Goal: Information Seeking & Learning: Learn about a topic

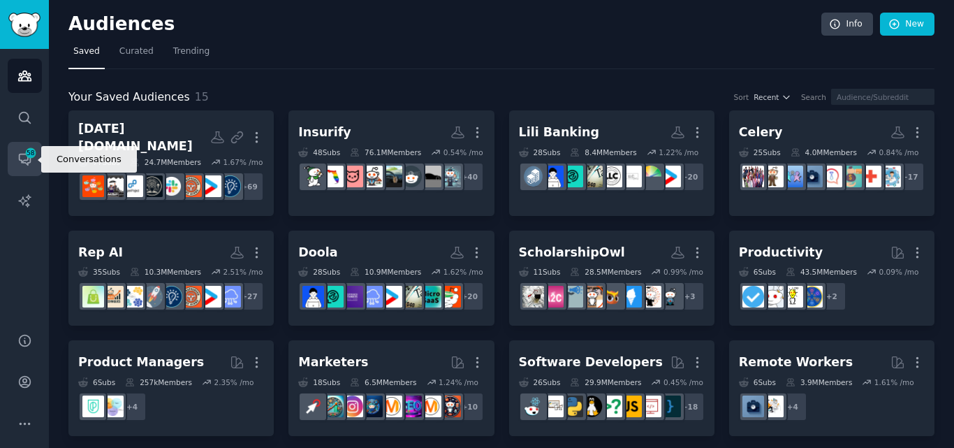
click at [30, 159] on icon "Sidebar" at bounding box center [24, 159] width 11 height 11
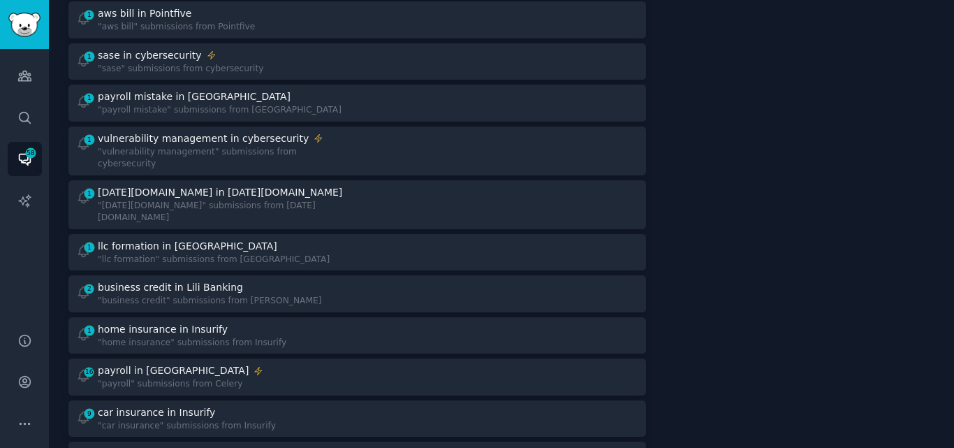
scroll to position [188, 0]
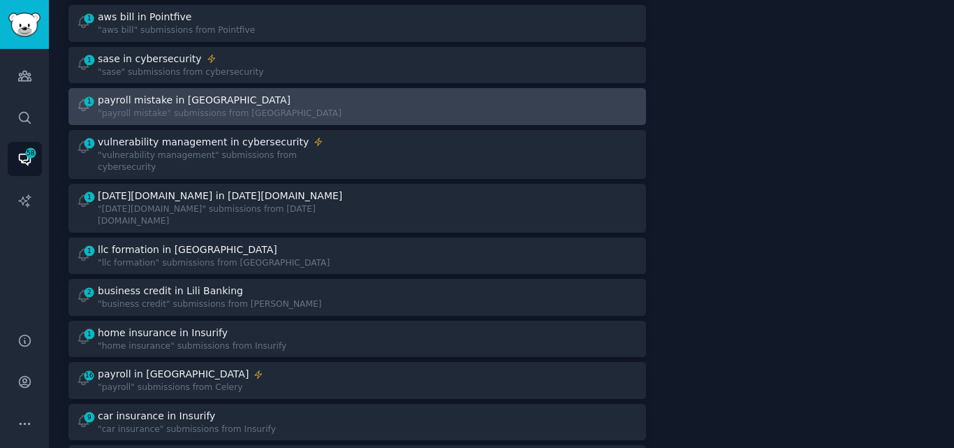
click at [171, 113] on div ""payroll mistake" submissions from [GEOGRAPHIC_DATA]" at bounding box center [220, 114] width 244 height 13
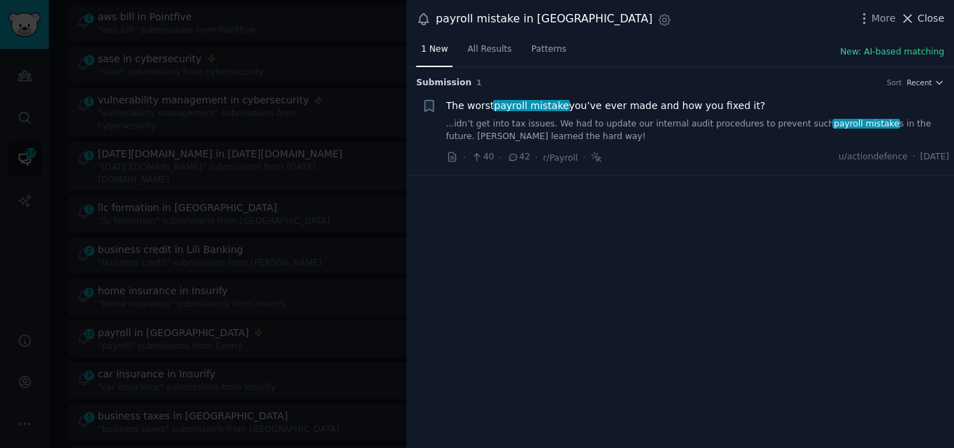
click at [911, 21] on icon at bounding box center [907, 18] width 15 height 15
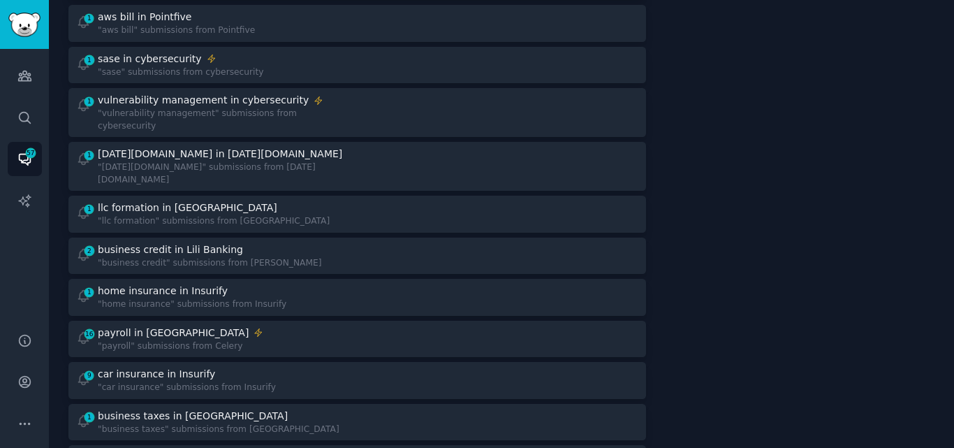
click at [161, 147] on div "[DATE][DOMAIN_NAME] in [DATE][DOMAIN_NAME]" at bounding box center [220, 154] width 244 height 15
click at [138, 147] on div "[DATE][DOMAIN_NAME] in [DATE][DOMAIN_NAME]" at bounding box center [220, 154] width 244 height 15
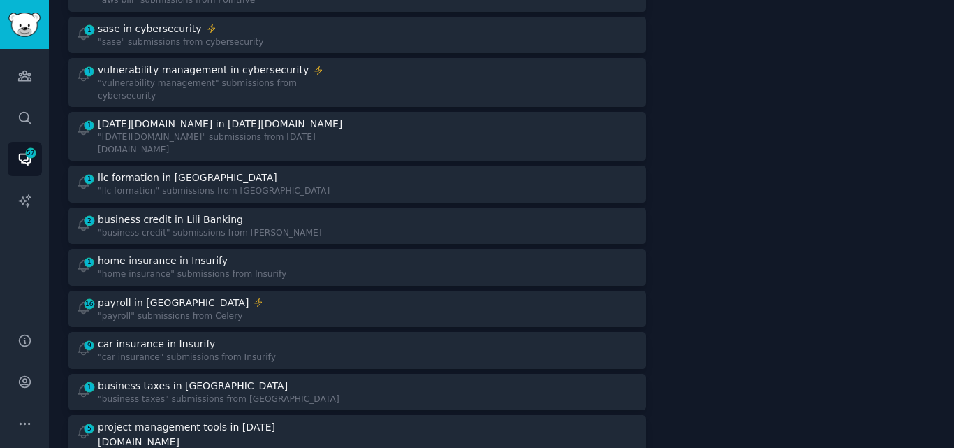
scroll to position [222, 0]
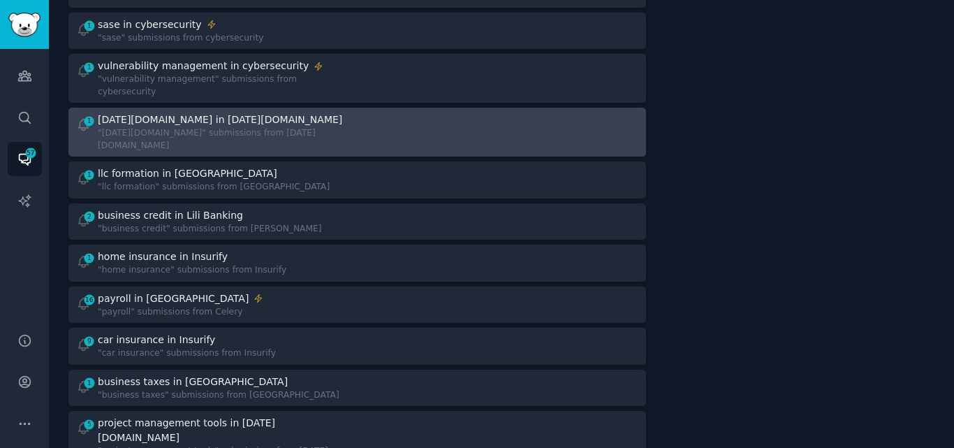
click at [246, 127] on div ""[DATE][DOMAIN_NAME]" submissions from [DATE][DOMAIN_NAME]" at bounding box center [222, 139] width 249 height 24
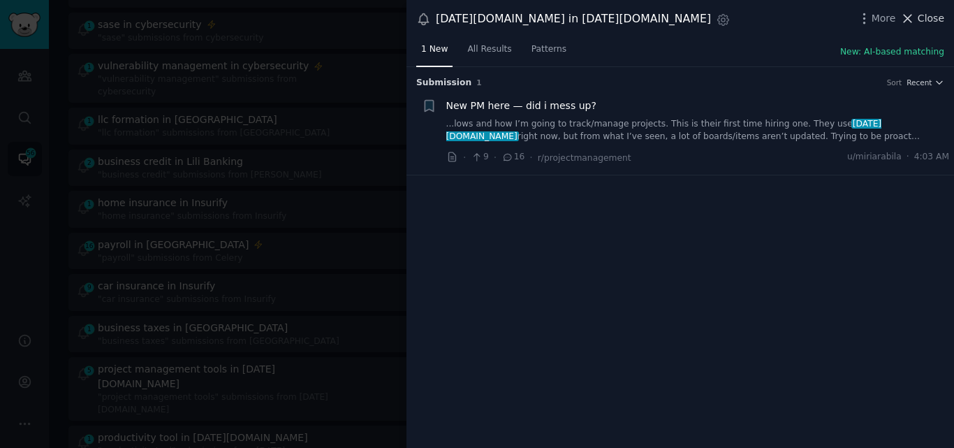
click at [915, 20] on icon at bounding box center [907, 18] width 15 height 15
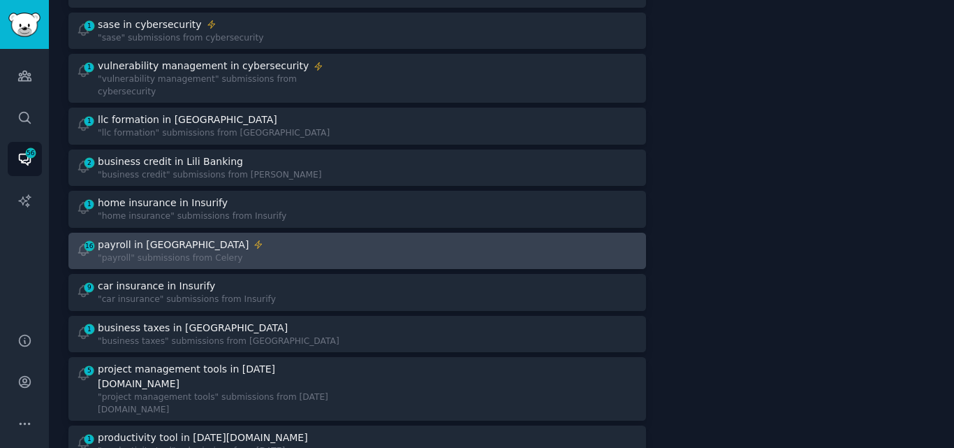
click at [210, 252] on div ""payroll" submissions from Celery" at bounding box center [181, 258] width 166 height 13
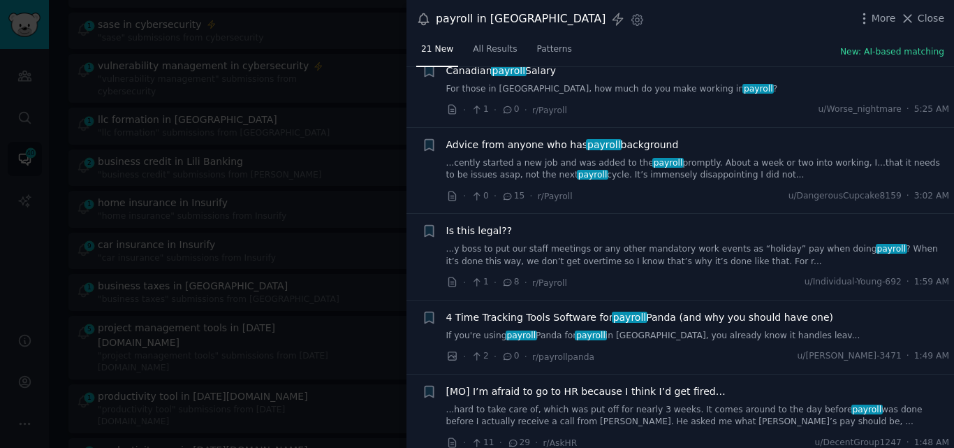
scroll to position [129, 0]
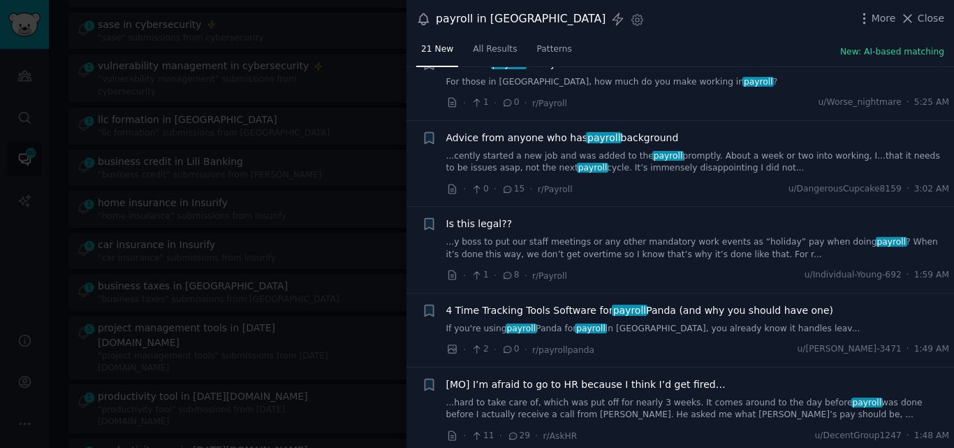
click at [574, 167] on link "...cently started a new job and was added to the payroll promptly. About a week…" at bounding box center [698, 162] width 504 height 24
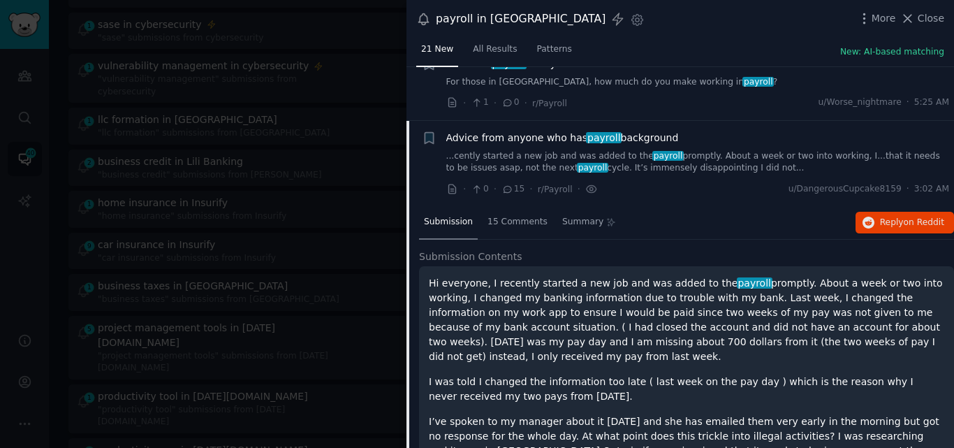
scroll to position [182, 0]
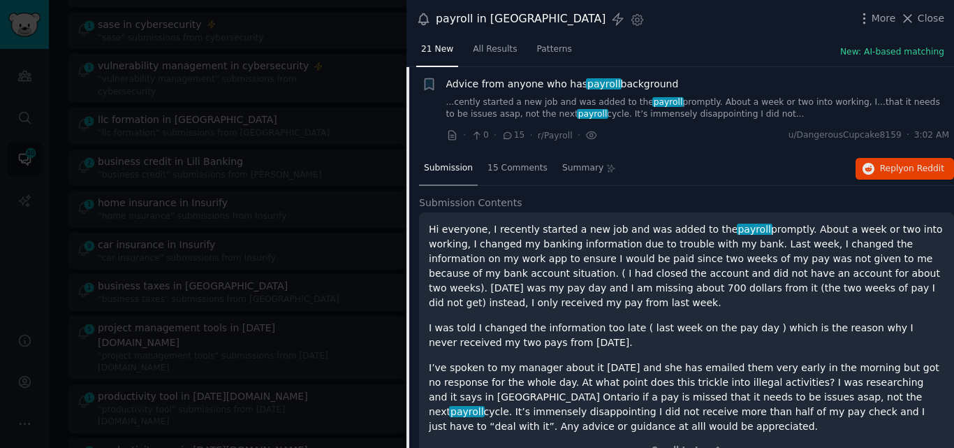
click at [500, 84] on span "Advice from anyone who has payroll background" at bounding box center [562, 84] width 233 height 15
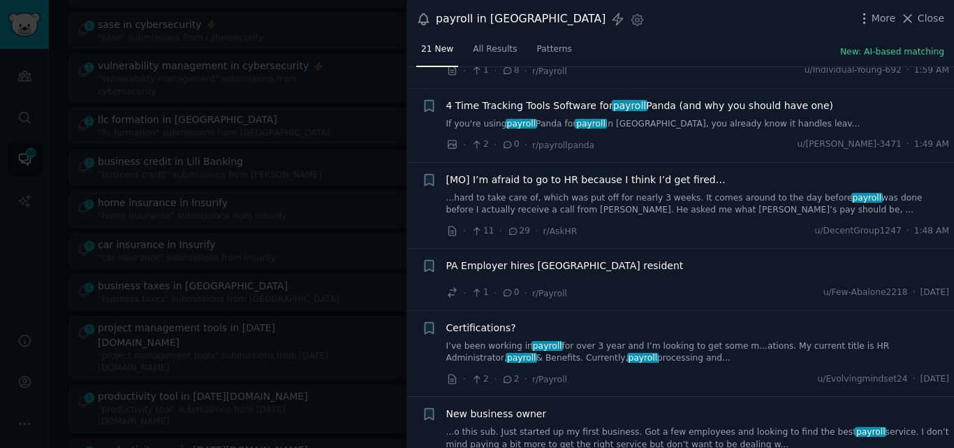
scroll to position [346, 0]
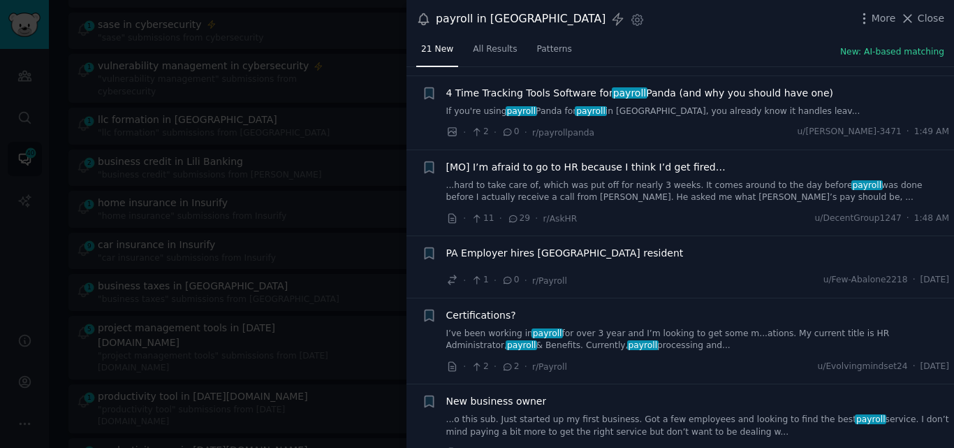
click at [635, 198] on link "...hard to take care of, which was put off for nearly 3 weeks. It comes around …" at bounding box center [698, 191] width 504 height 24
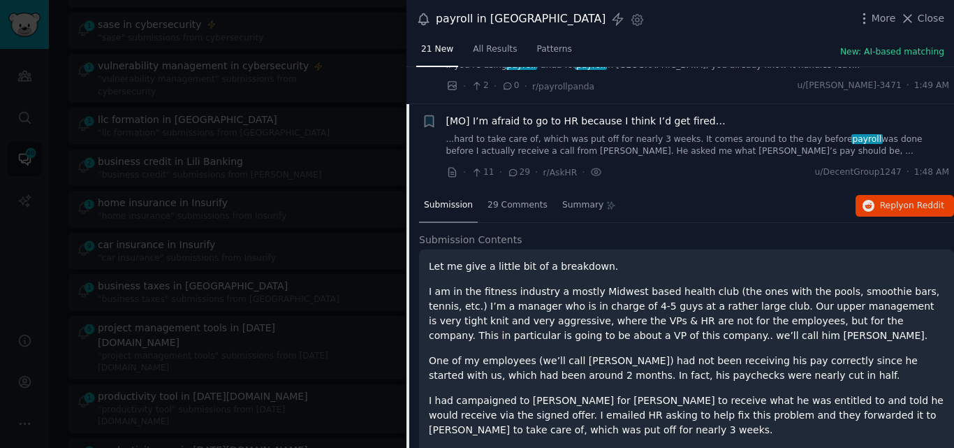
scroll to position [384, 0]
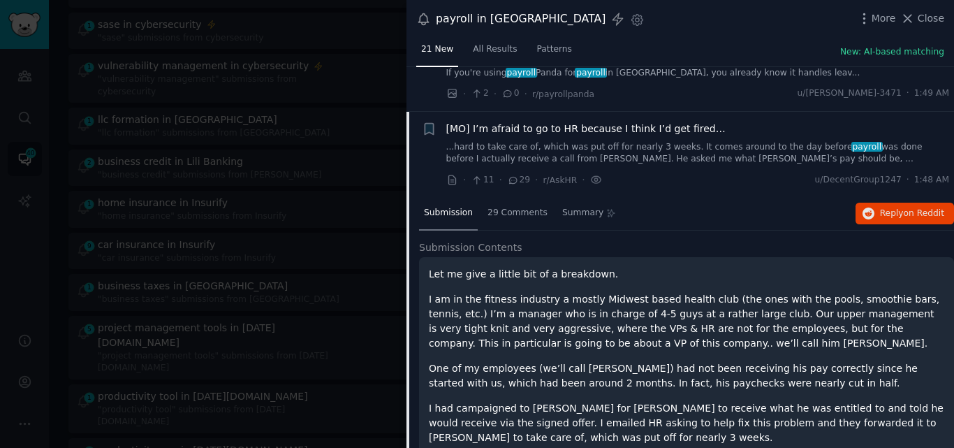
click at [495, 124] on span "[MO] I’m afraid to go to HR because I think I’d get fired…" at bounding box center [585, 129] width 279 height 15
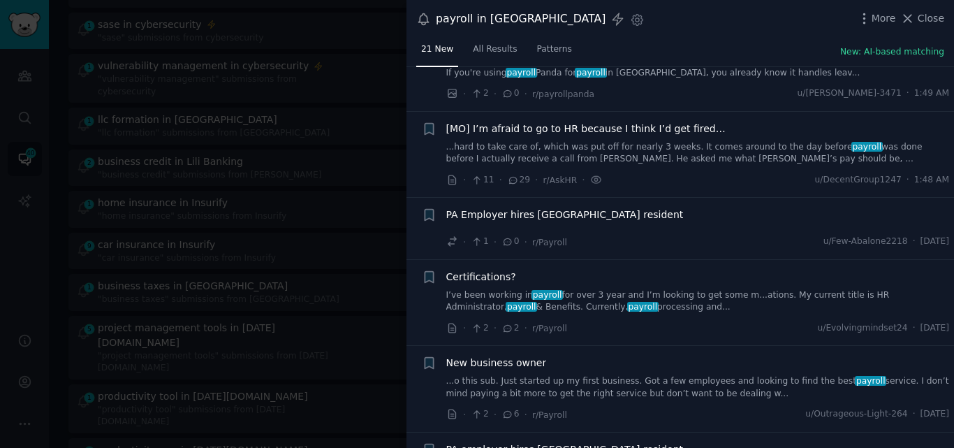
scroll to position [429, 0]
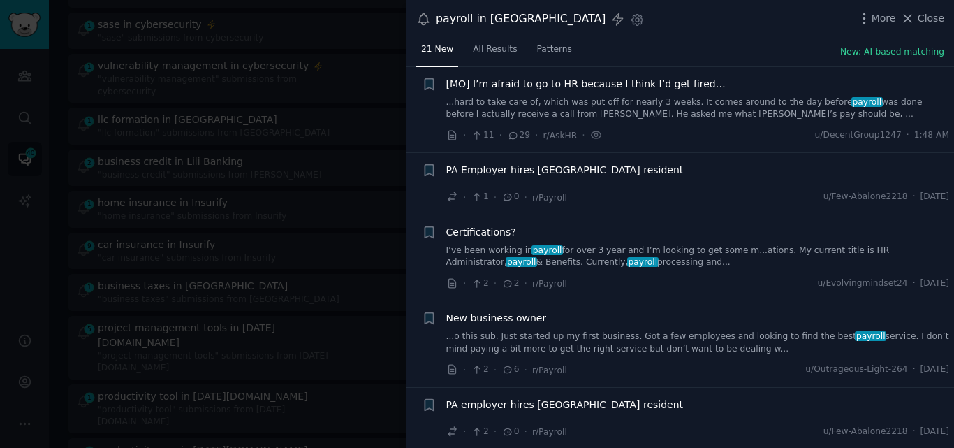
click at [951, 187] on div "Submission s 21 Sort Recent + Recently hired as “Junior payroll Administrator”,…" at bounding box center [680, 257] width 548 height 381
click at [561, 170] on span "PA Employer hires [GEOGRAPHIC_DATA] resident" at bounding box center [564, 170] width 237 height 15
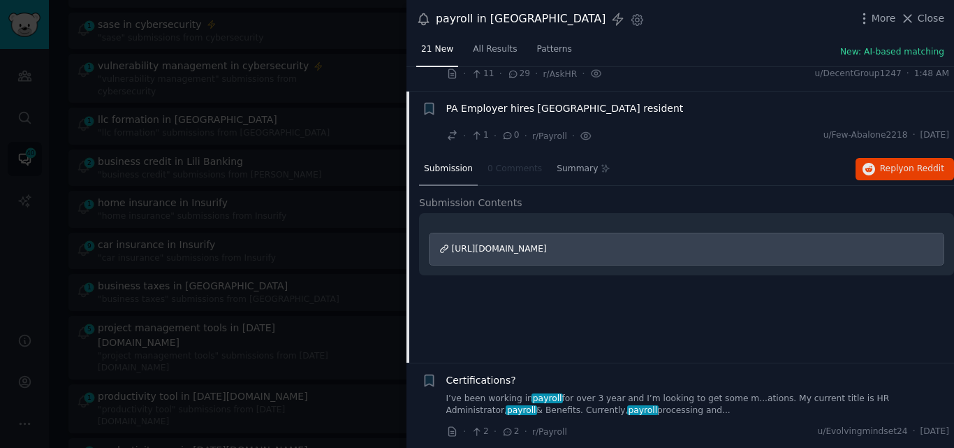
scroll to position [515, 0]
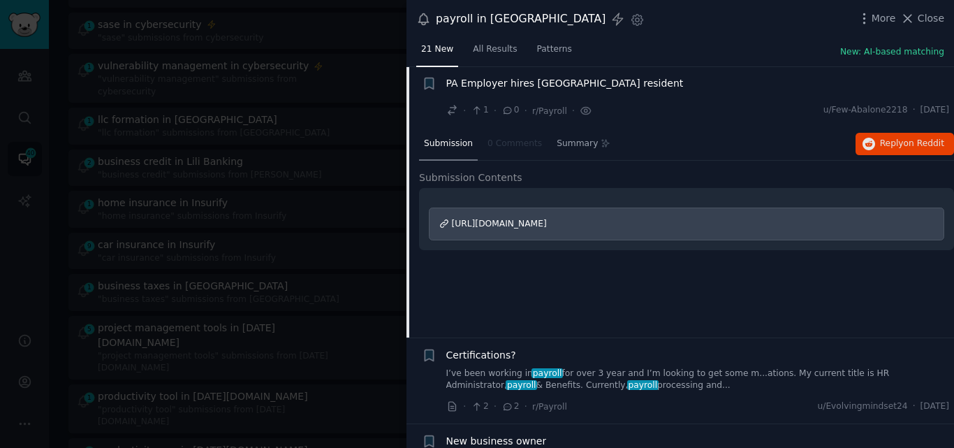
click at [557, 294] on div "Submission 0 Comments Summary Reply on Reddit Submission Contents https://www.r…" at bounding box center [686, 233] width 535 height 210
click at [525, 80] on span "PA Employer hires [GEOGRAPHIC_DATA] resident" at bounding box center [564, 83] width 237 height 15
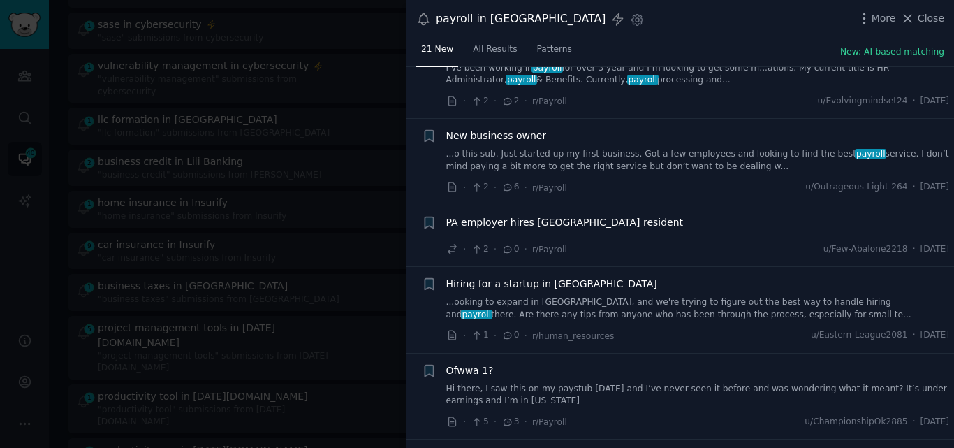
scroll to position [618, 0]
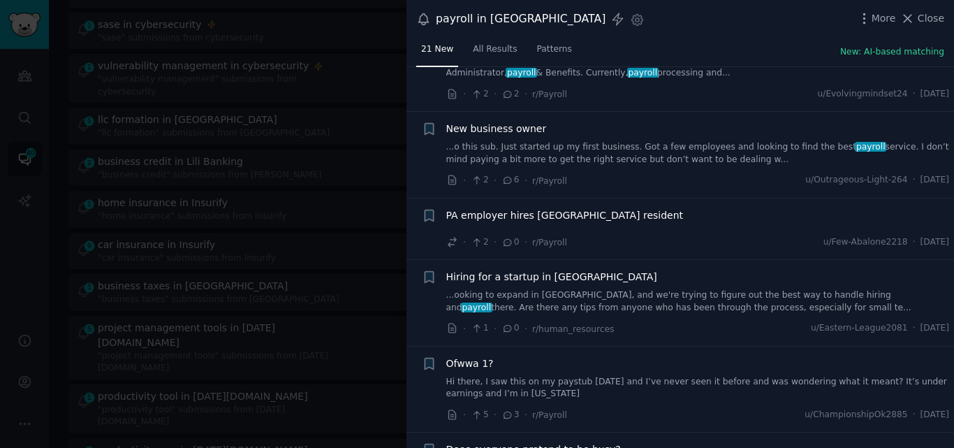
click at [577, 155] on link "...o this sub. Just started up my first business. Got a few employees and looki…" at bounding box center [698, 153] width 504 height 24
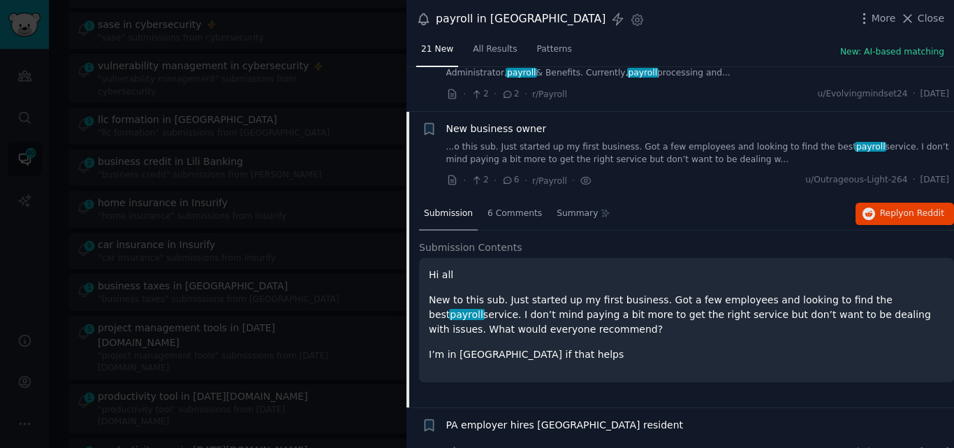
scroll to position [663, 0]
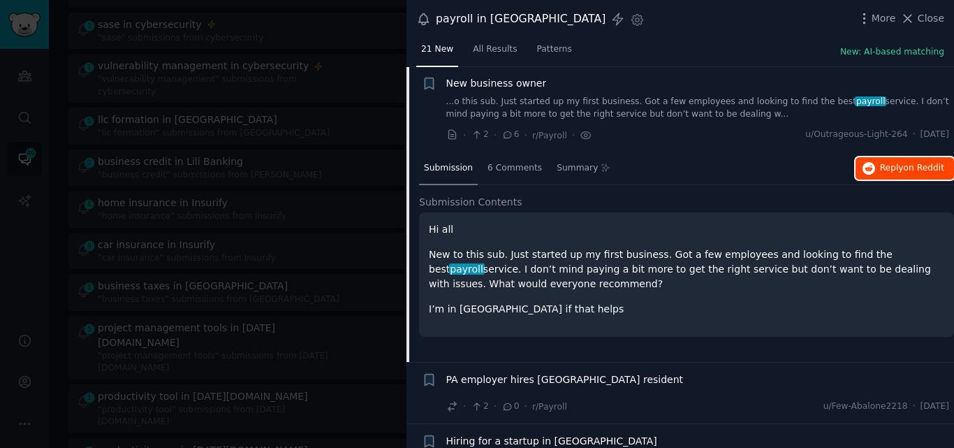
click at [920, 175] on button "Reply on Reddit" at bounding box center [905, 168] width 98 height 22
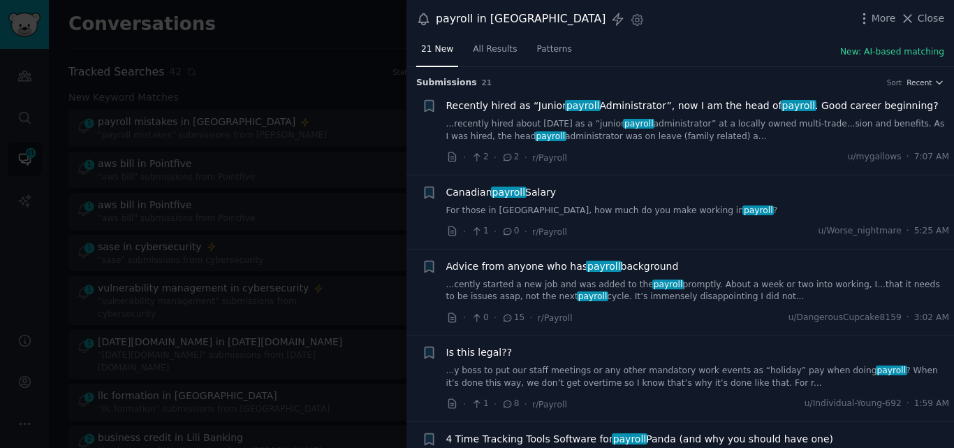
click at [598, 298] on link "...cently started a new job and was added to the payroll promptly. About a week…" at bounding box center [698, 291] width 504 height 24
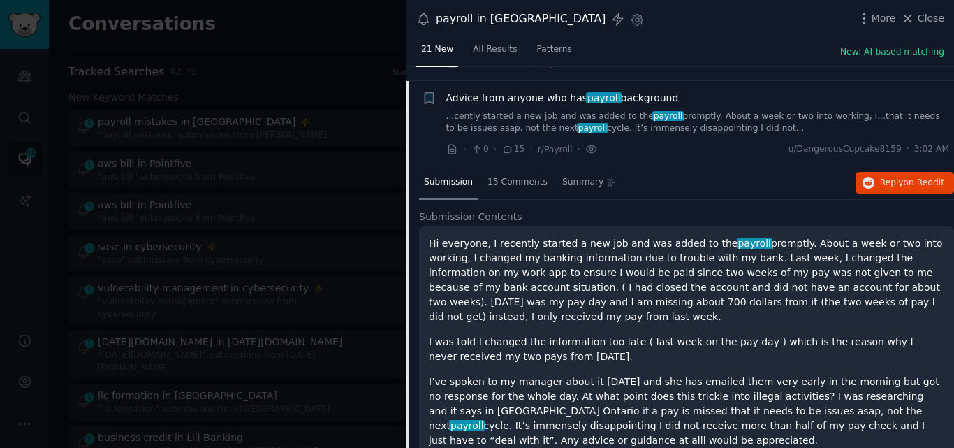
scroll to position [182, 0]
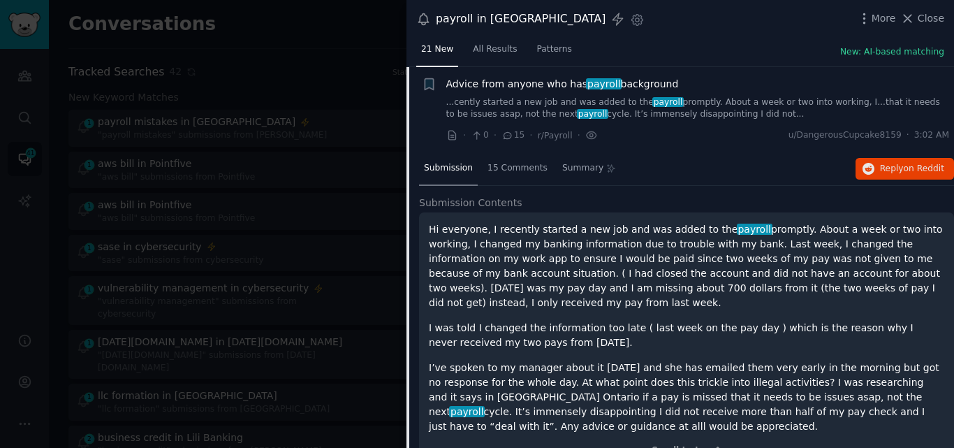
click at [483, 82] on span "Advice from anyone who has payroll background" at bounding box center [562, 84] width 233 height 15
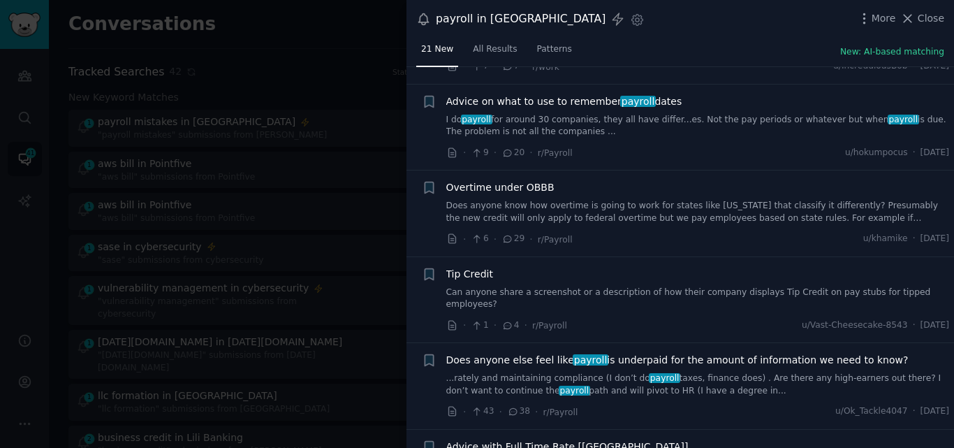
scroll to position [1059, 0]
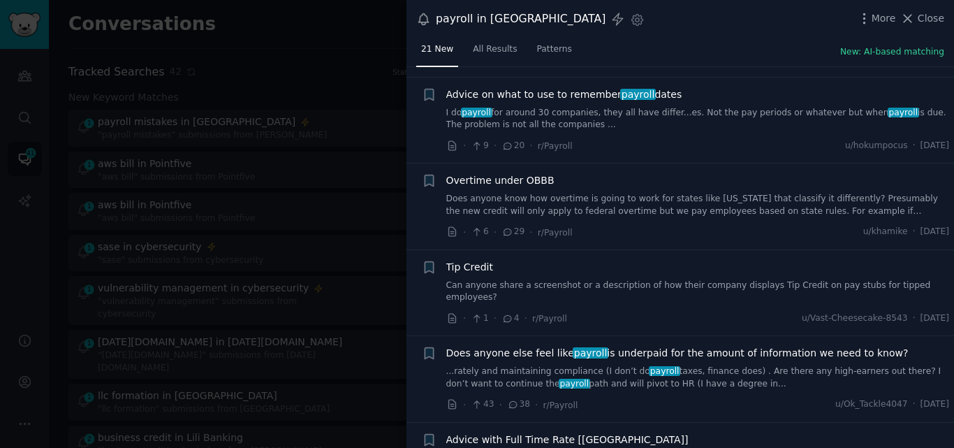
click at [571, 205] on link "Does anyone know how overtime is going to work for states like [US_STATE] that …" at bounding box center [698, 205] width 504 height 24
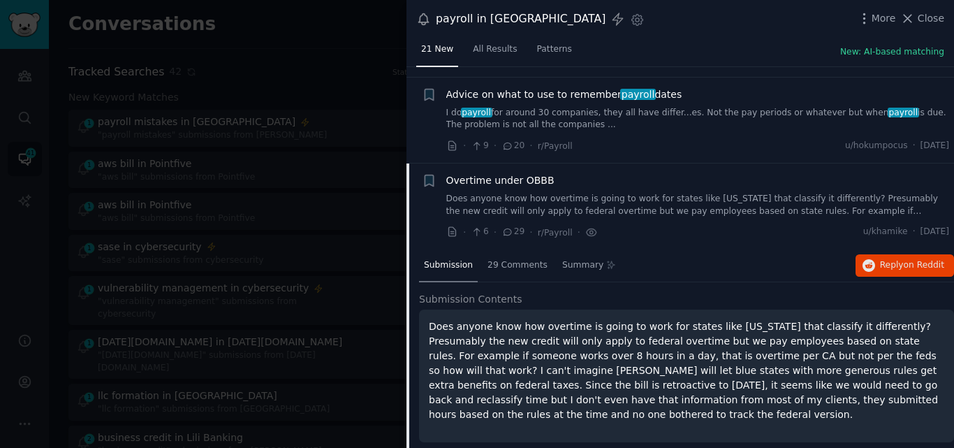
scroll to position [1157, 0]
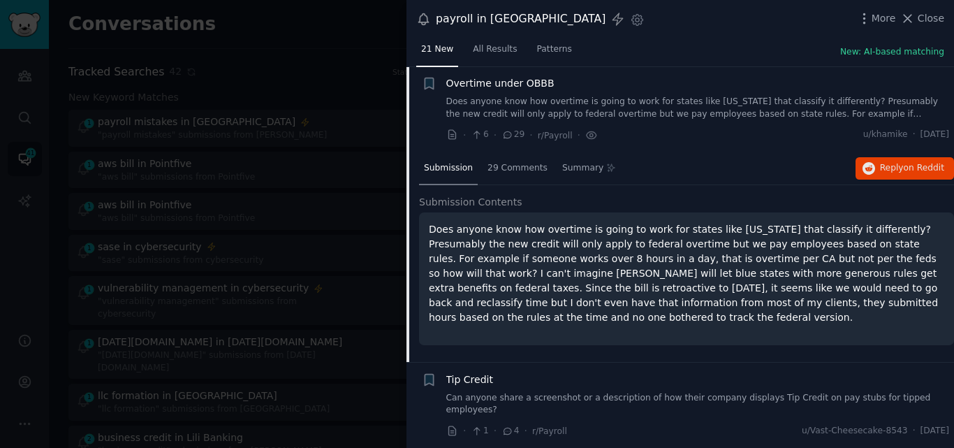
click at [510, 79] on span "Overtime under OBBB" at bounding box center [500, 83] width 108 height 15
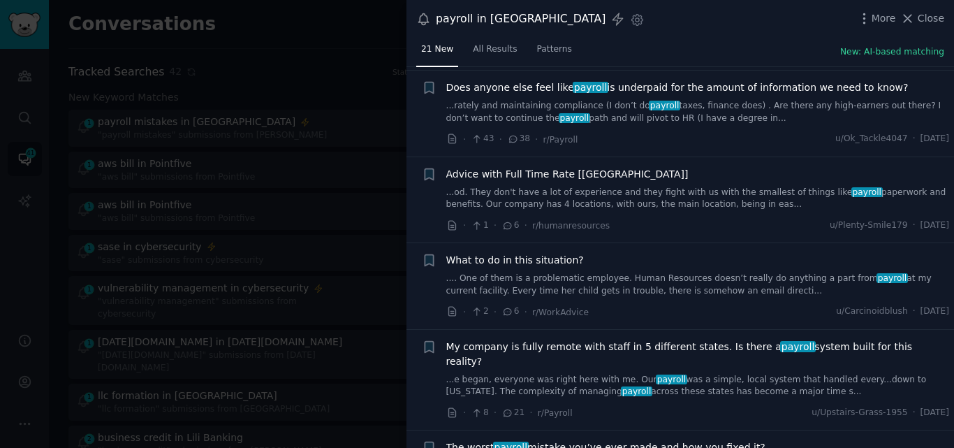
scroll to position [1328, 0]
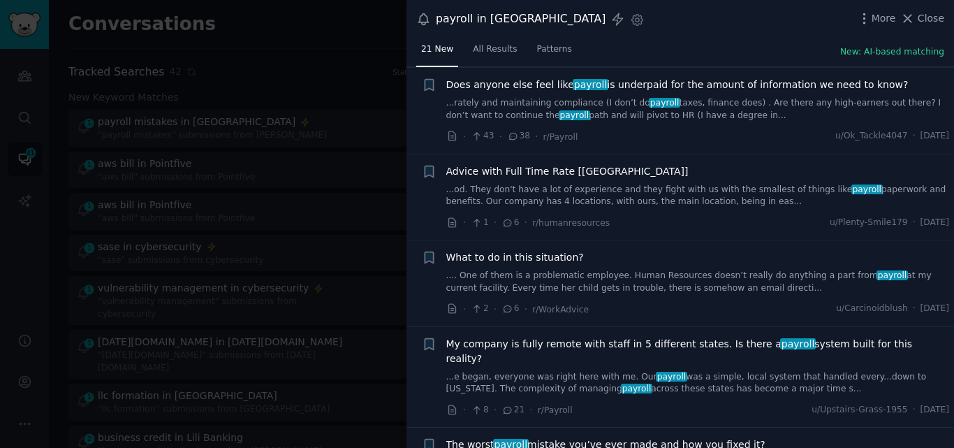
click at [562, 184] on link "...od. They don't have a lot of experience and they fight with us with the smal…" at bounding box center [698, 196] width 504 height 24
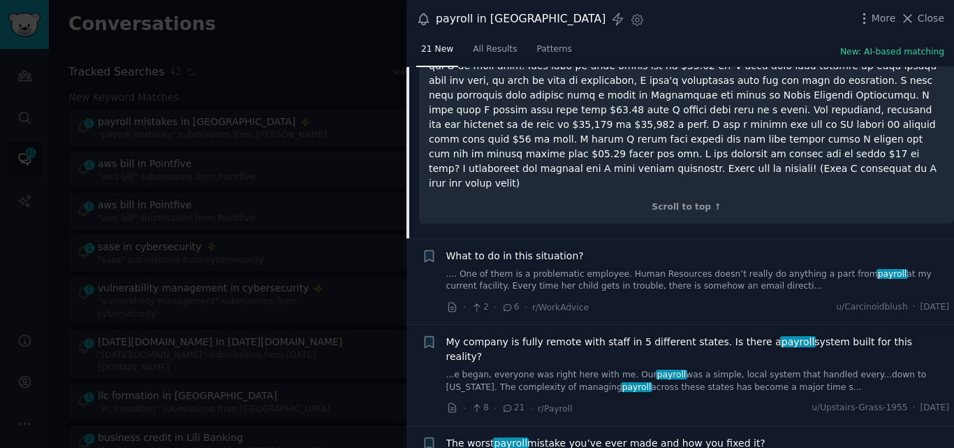
scroll to position [1673, 0]
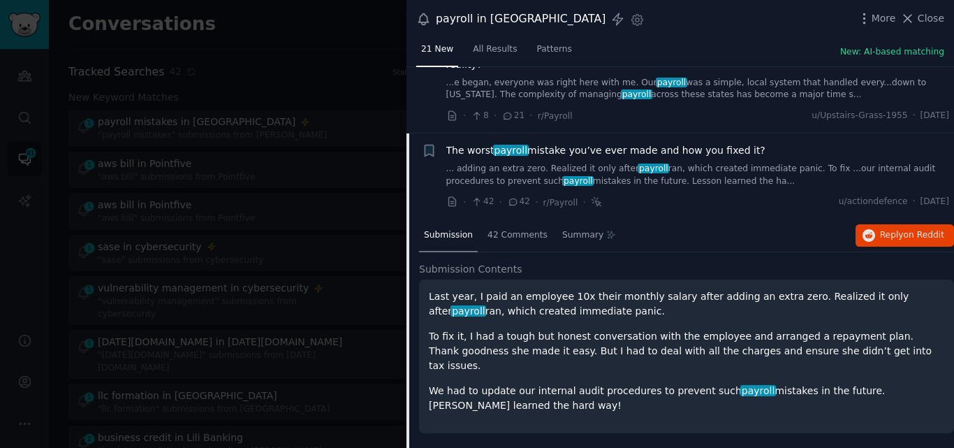
scroll to position [1580, 0]
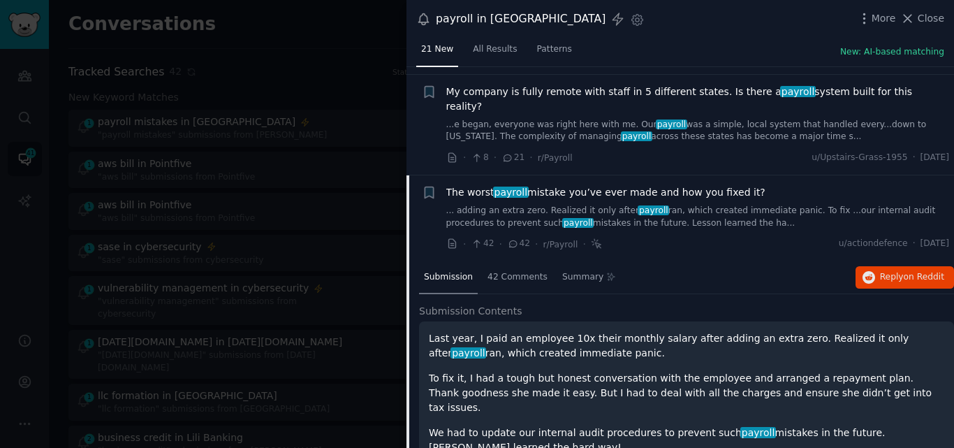
click at [940, 425] on p "We had to update our internal audit procedures to prevent such payroll mistakes…" at bounding box center [686, 439] width 515 height 29
click at [622, 185] on span "The worst payroll mistake you’ve ever made and how you fixed it?" at bounding box center [605, 192] width 319 height 15
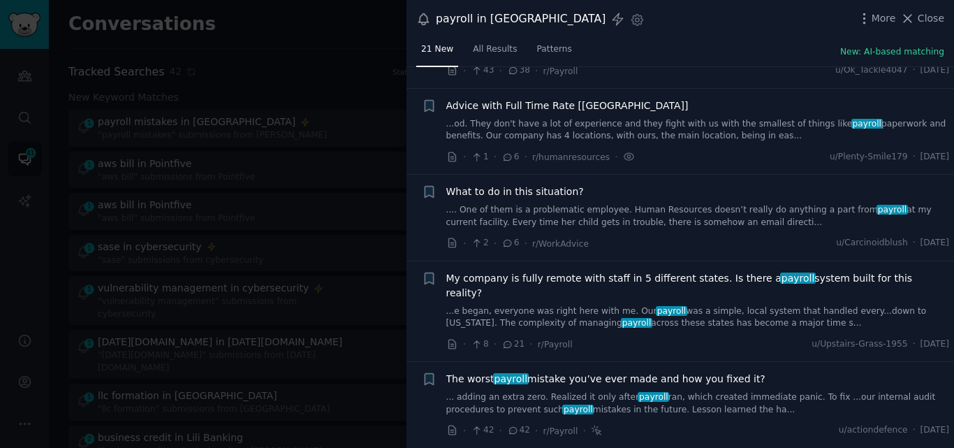
scroll to position [1366, 0]
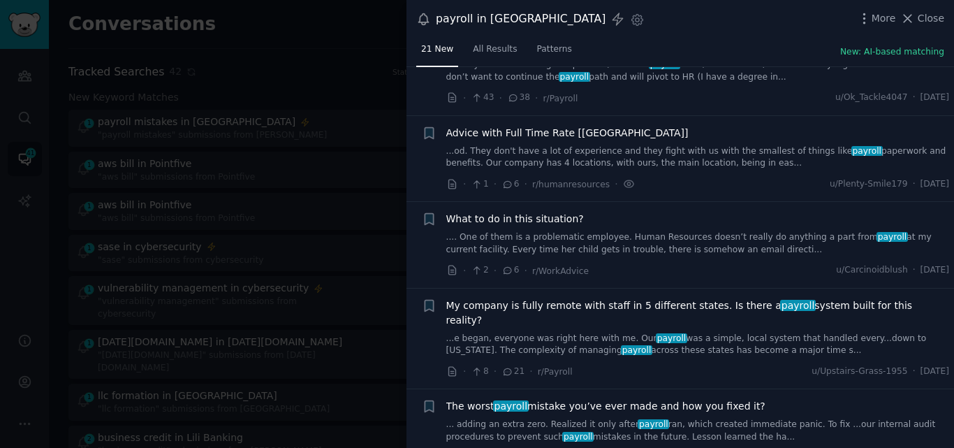
click at [614, 332] on link "...e began, everyone was right here with me. Our payroll was a simple, local sy…" at bounding box center [698, 344] width 504 height 24
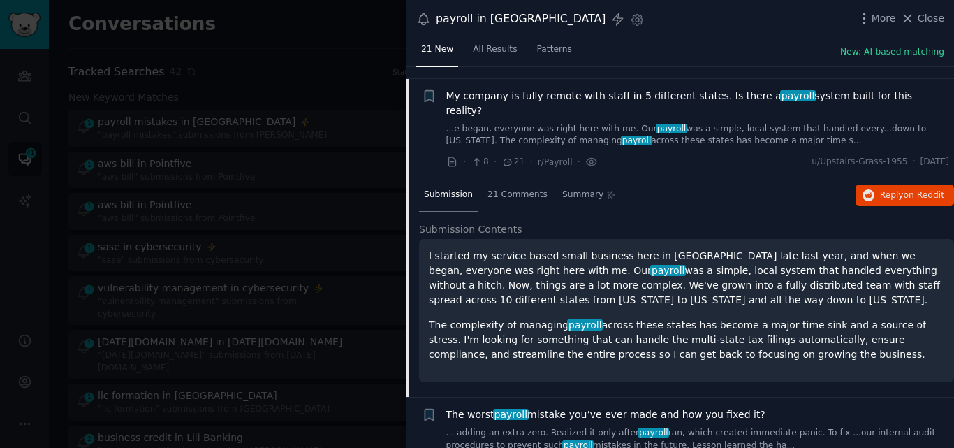
scroll to position [1559, 0]
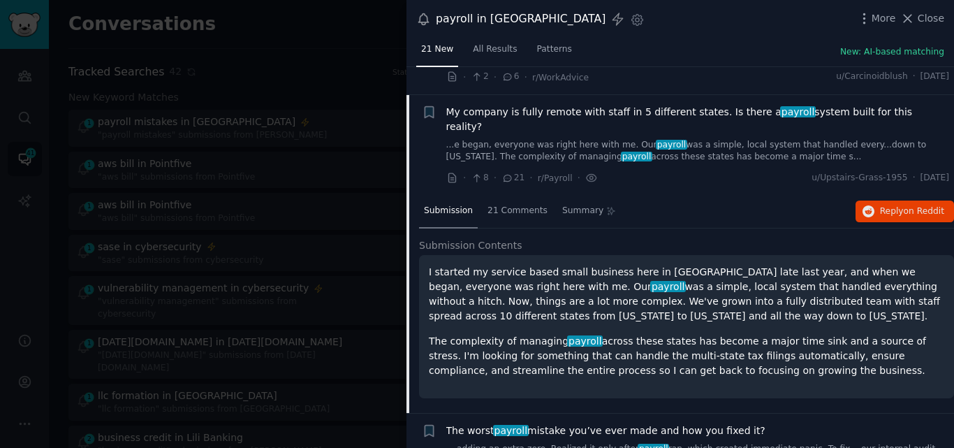
drag, startPoint x: 925, startPoint y: 80, endPoint x: 444, endPoint y: 98, distance: 480.8
click at [444, 105] on div "+ My company is fully remote with staff in 5 different states. Is there a payro…" at bounding box center [686, 145] width 528 height 81
copy span "My company is fully remote with staff in 5 different states. Is there a payroll…"
click at [895, 205] on span "Reply on Reddit" at bounding box center [912, 211] width 64 height 13
click at [589, 105] on span "My company is fully remote with staff in 5 different states. Is there a payroll…" at bounding box center [698, 119] width 504 height 29
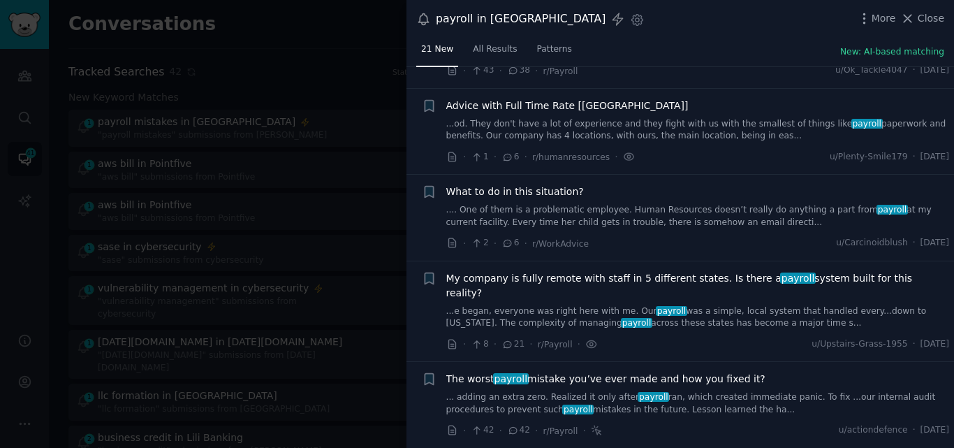
scroll to position [1366, 0]
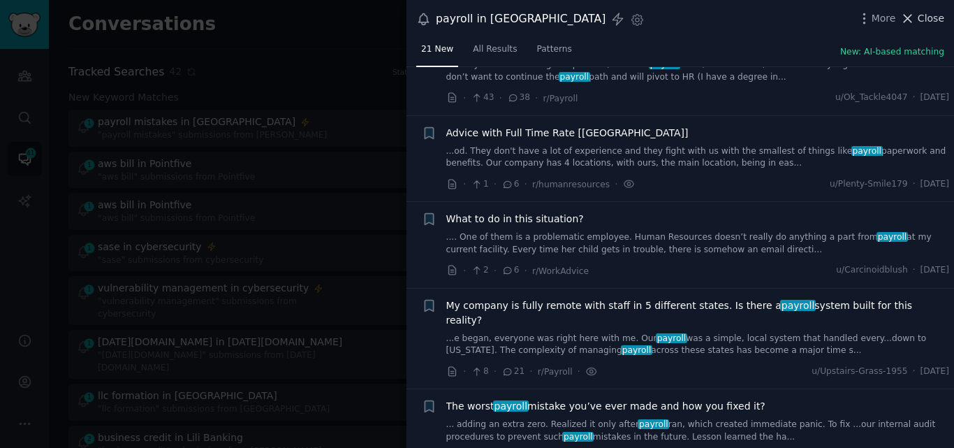
click at [909, 17] on icon at bounding box center [908, 19] width 8 height 8
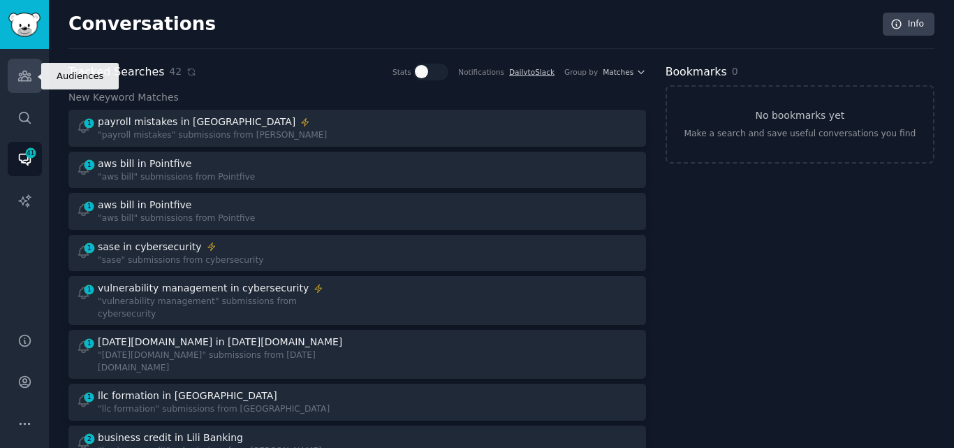
click at [13, 75] on link "Audiences" at bounding box center [25, 76] width 34 height 34
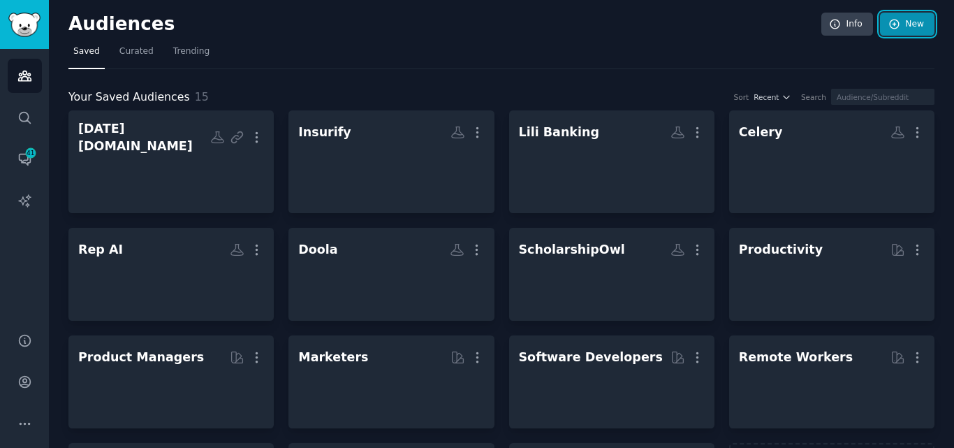
click at [895, 20] on icon at bounding box center [894, 24] width 13 height 13
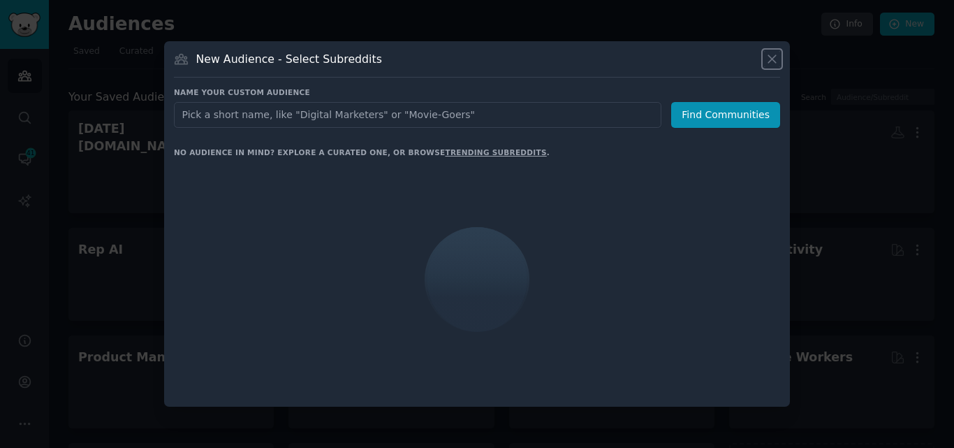
click at [772, 59] on icon at bounding box center [772, 59] width 15 height 15
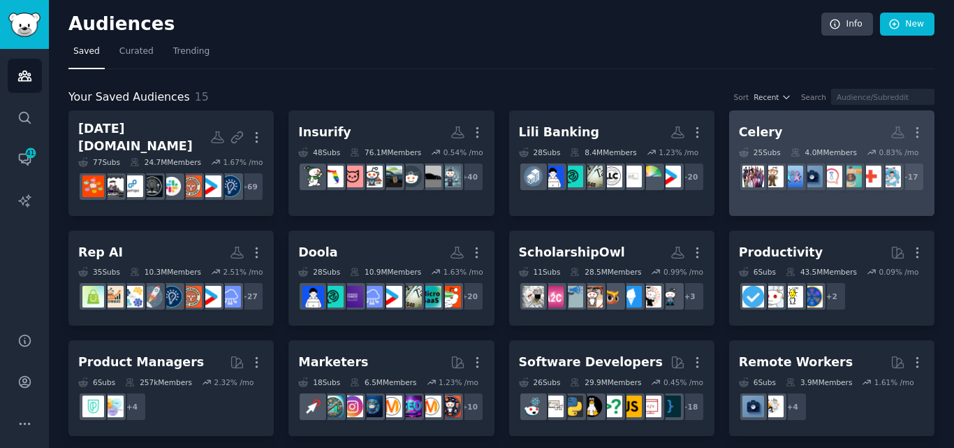
click at [821, 149] on div "4.0M Members" at bounding box center [824, 152] width 66 height 10
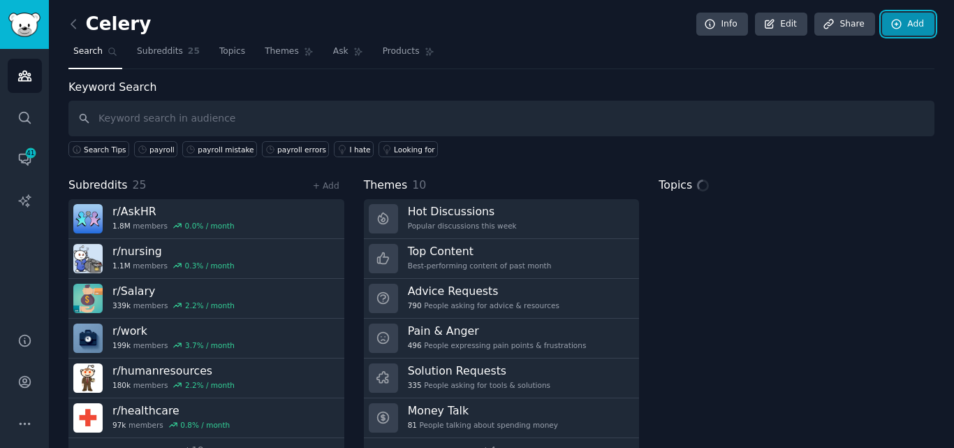
click at [912, 27] on link "Add" at bounding box center [908, 25] width 52 height 24
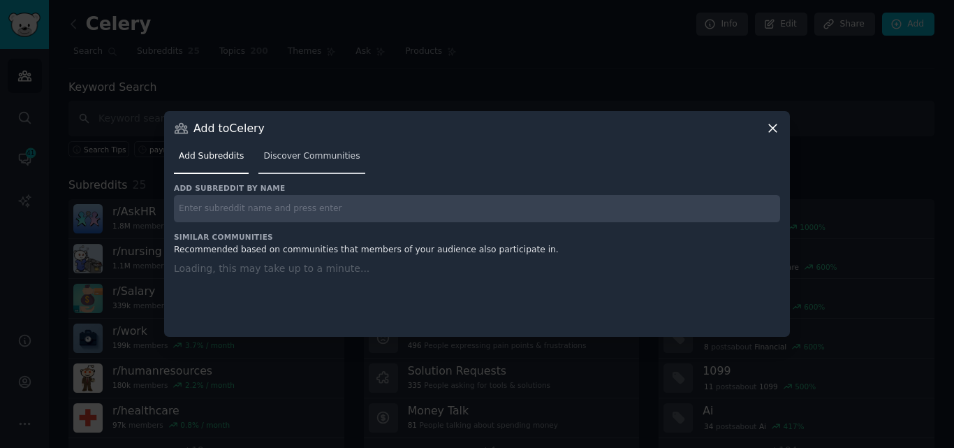
click at [288, 152] on span "Discover Communities" at bounding box center [311, 156] width 96 height 13
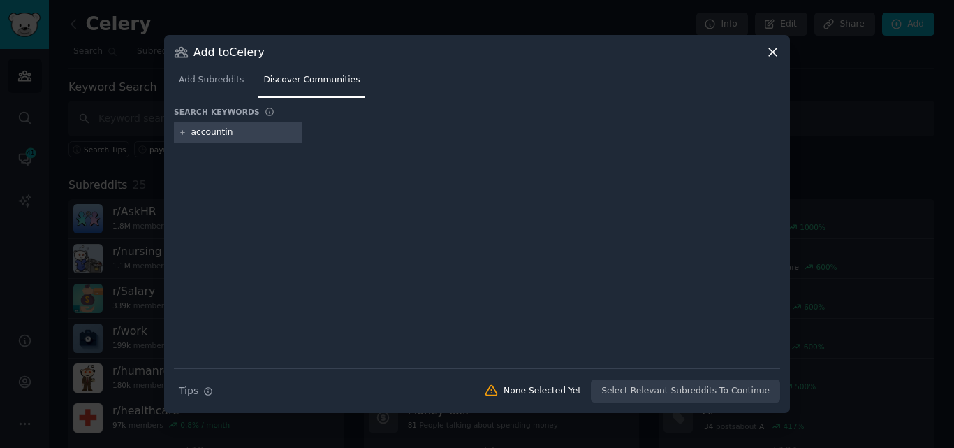
type input "accounting"
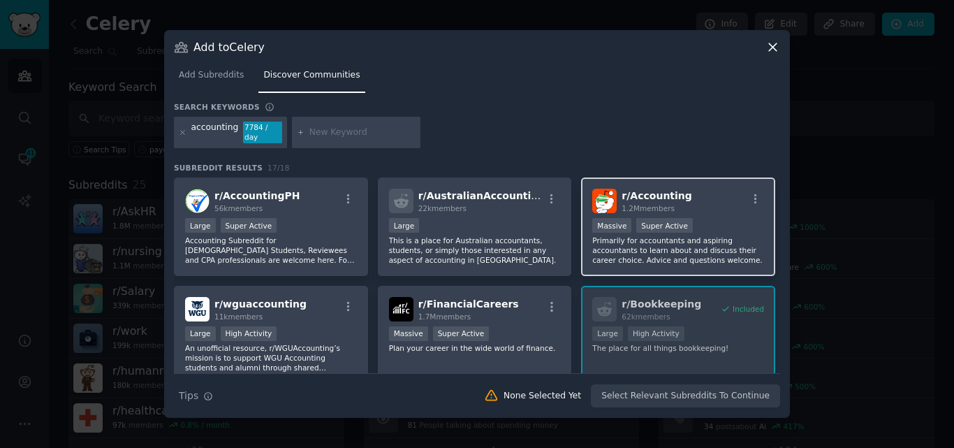
click at [642, 228] on div "Massive Super Active" at bounding box center [678, 226] width 172 height 17
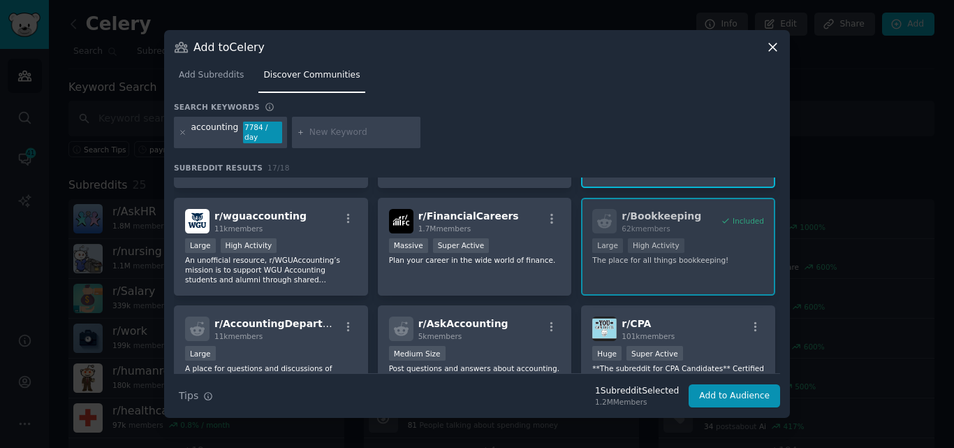
scroll to position [91, 0]
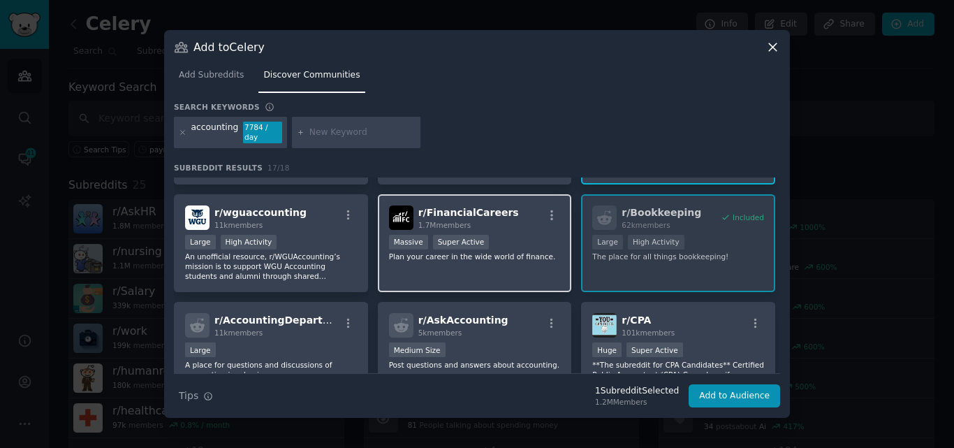
click at [453, 223] on span "1.7M members" at bounding box center [444, 225] width 53 height 8
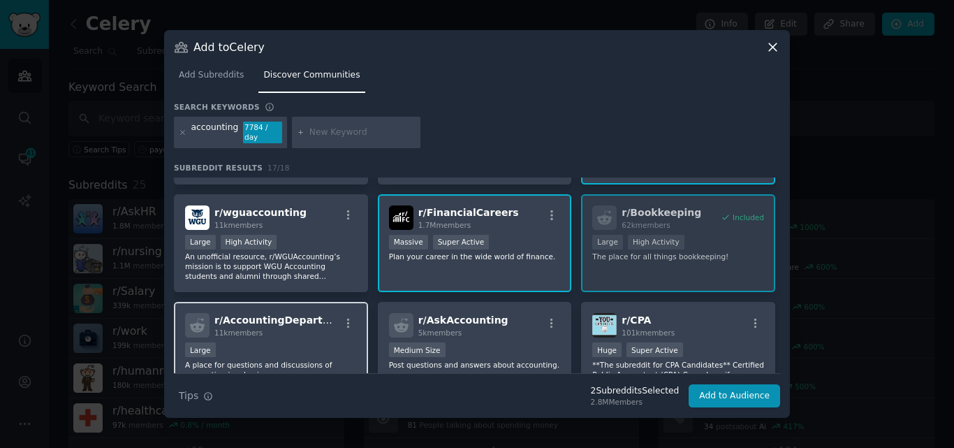
click at [309, 328] on div "11k members" at bounding box center [276, 333] width 125 height 10
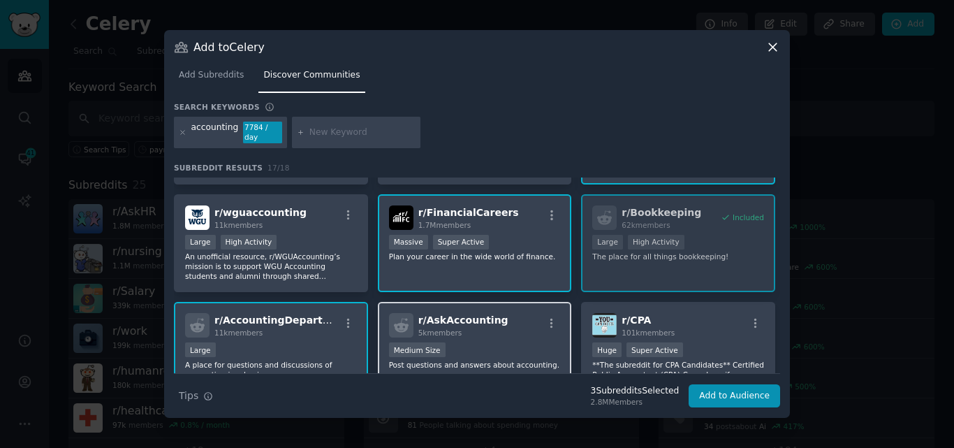
click at [499, 324] on div "r/ AskAccounting 5k members" at bounding box center [475, 325] width 172 height 24
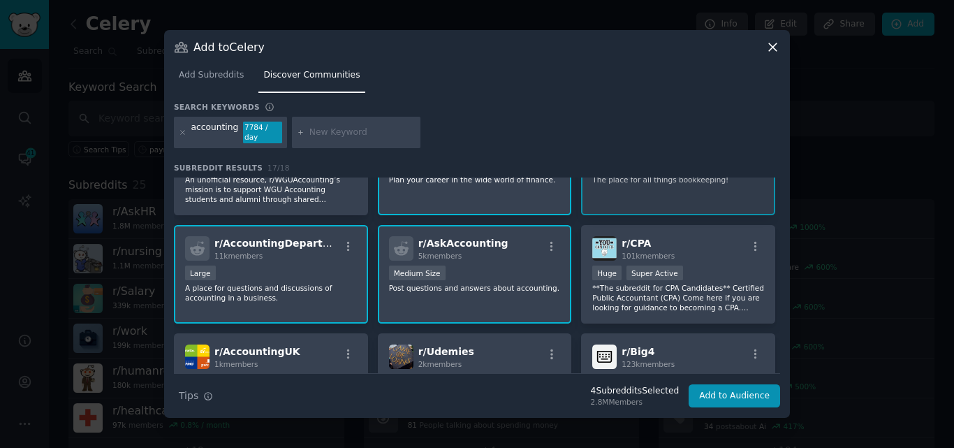
scroll to position [187, 0]
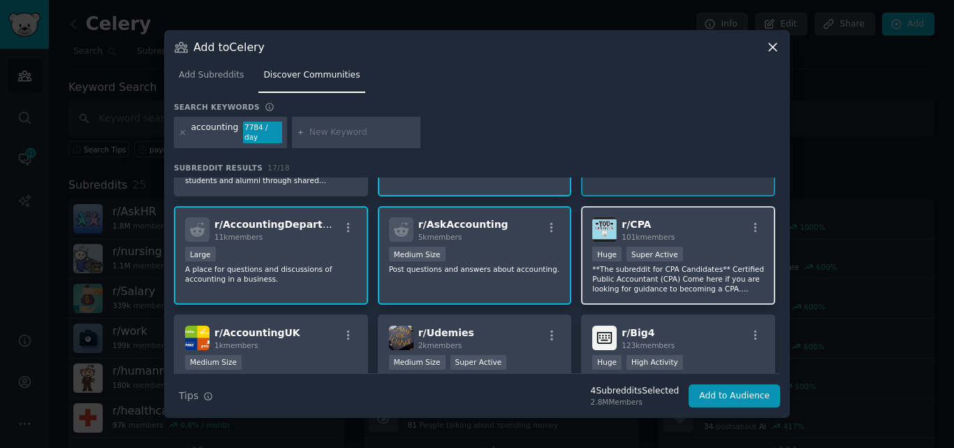
click at [710, 270] on p "**The subreddit for CPA Candidates** Certified Public Accountant (CPA) Come her…" at bounding box center [678, 278] width 172 height 29
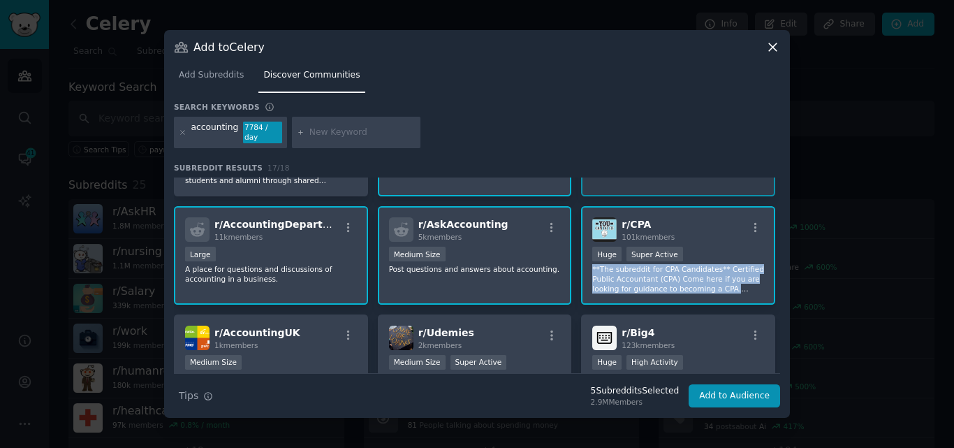
drag, startPoint x: 780, startPoint y: 256, endPoint x: 779, endPoint y: 284, distance: 27.9
click at [781, 286] on div "Add to Celery Add Subreddits Discover Communities Search keywords accounting 77…" at bounding box center [477, 224] width 626 height 388
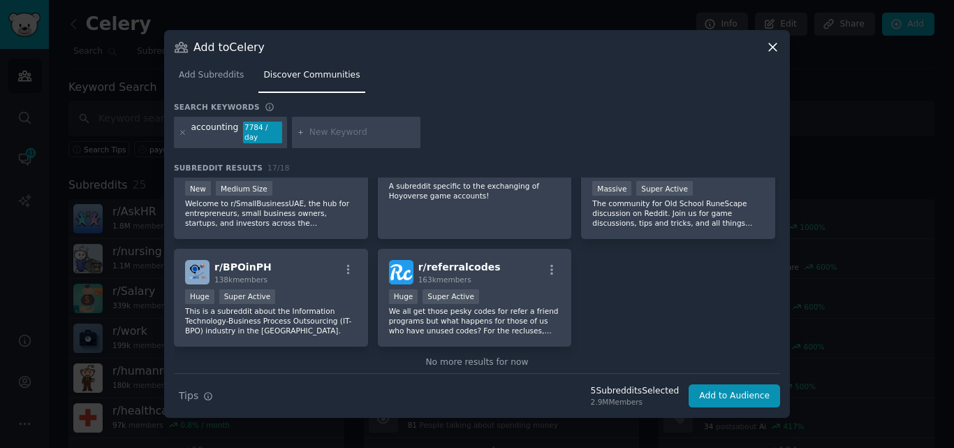
scroll to position [481, 0]
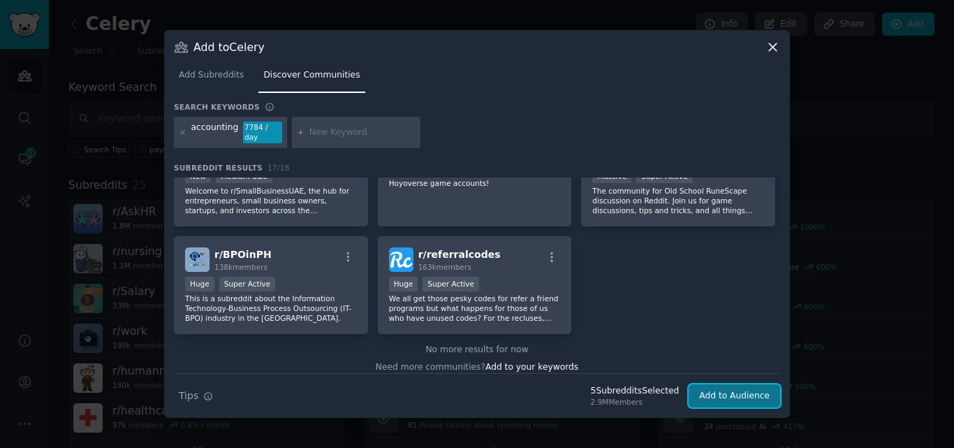
click at [704, 394] on button "Add to Audience" at bounding box center [734, 396] width 91 height 24
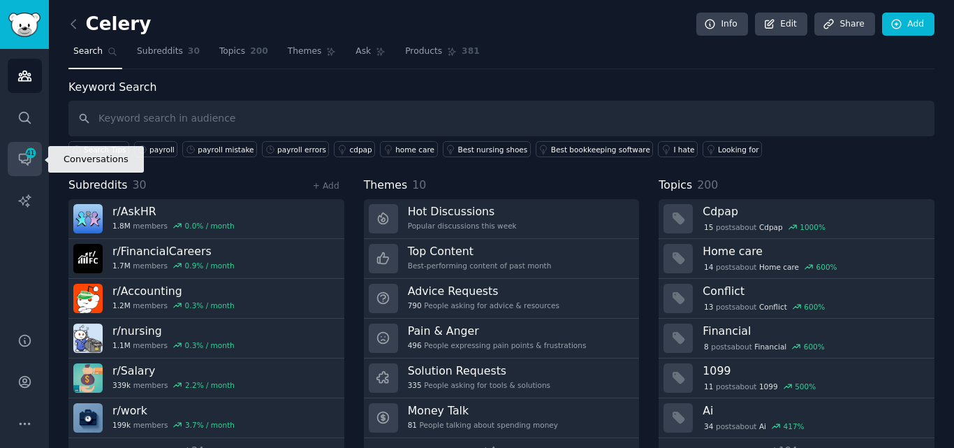
click at [30, 164] on icon "Sidebar" at bounding box center [24, 159] width 15 height 15
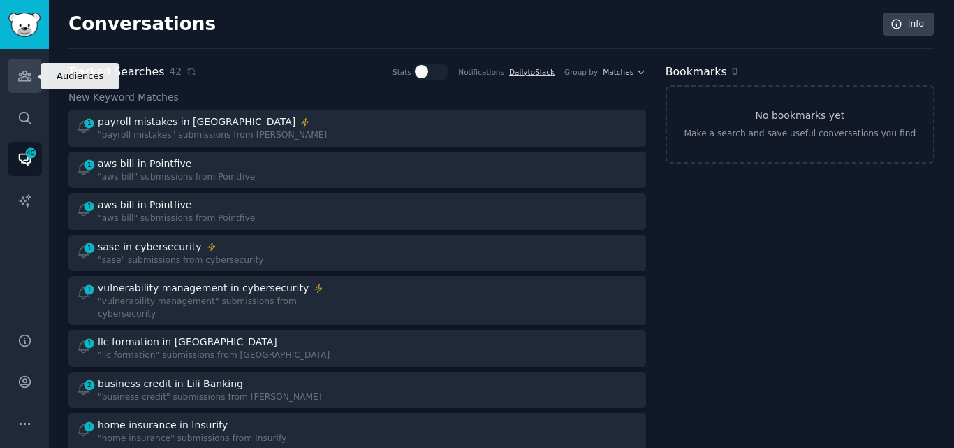
click at [34, 73] on link "Audiences" at bounding box center [25, 76] width 34 height 34
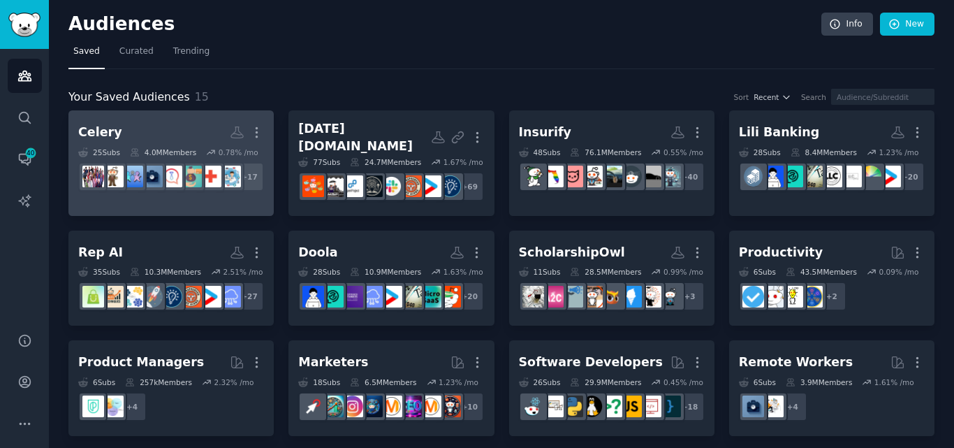
click at [174, 128] on h2 "Celery More" at bounding box center [171, 132] width 186 height 24
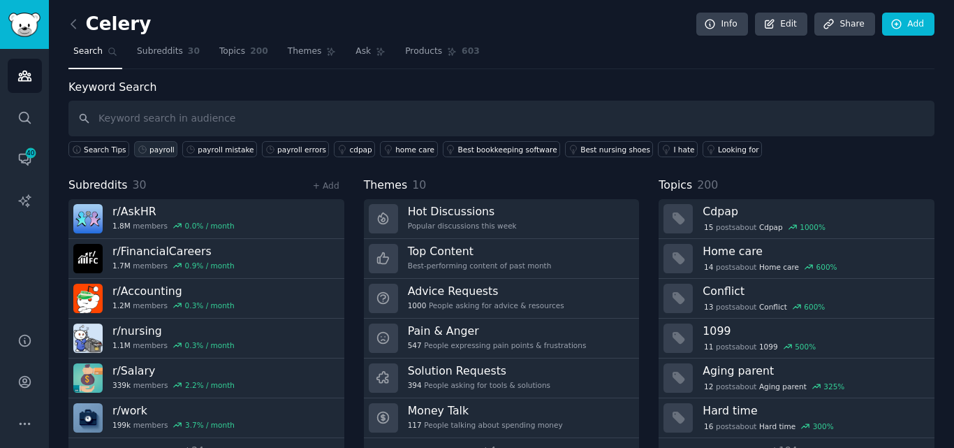
click at [157, 152] on div "payroll" at bounding box center [161, 150] width 25 height 10
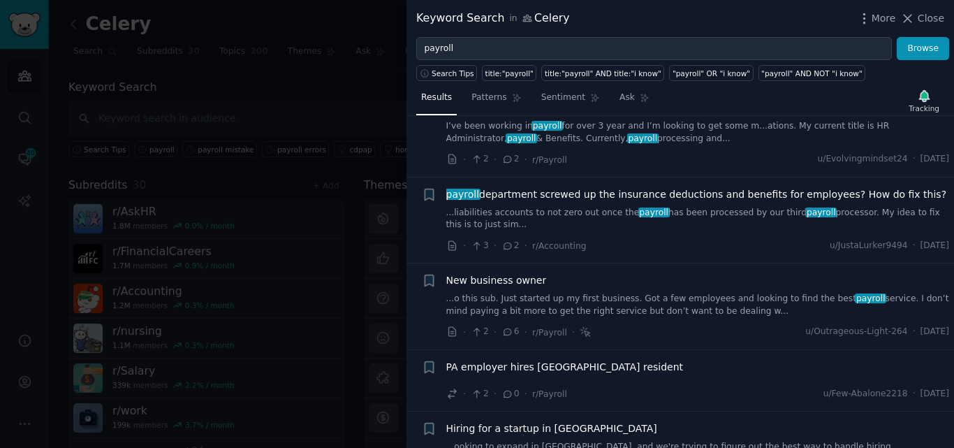
scroll to position [771, 0]
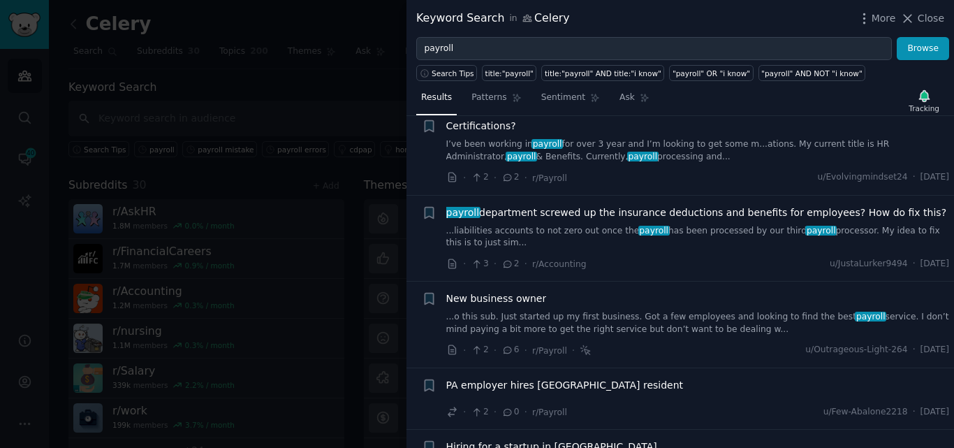
click at [531, 225] on link "...liabilities accounts to not zero out once the payroll has been processed by …" at bounding box center [698, 237] width 504 height 24
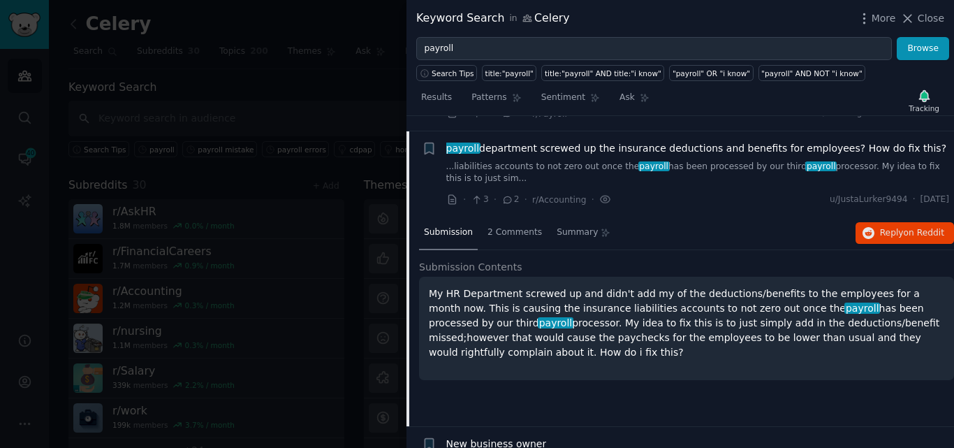
scroll to position [836, 0]
drag, startPoint x: 909, startPoint y: 132, endPoint x: 692, endPoint y: 181, distance: 222.6
click at [460, 140] on div "payroll department screwed up the insurance deductions and benefits for employe…" at bounding box center [698, 147] width 504 height 15
click at [872, 226] on icon "button" at bounding box center [868, 232] width 13 height 13
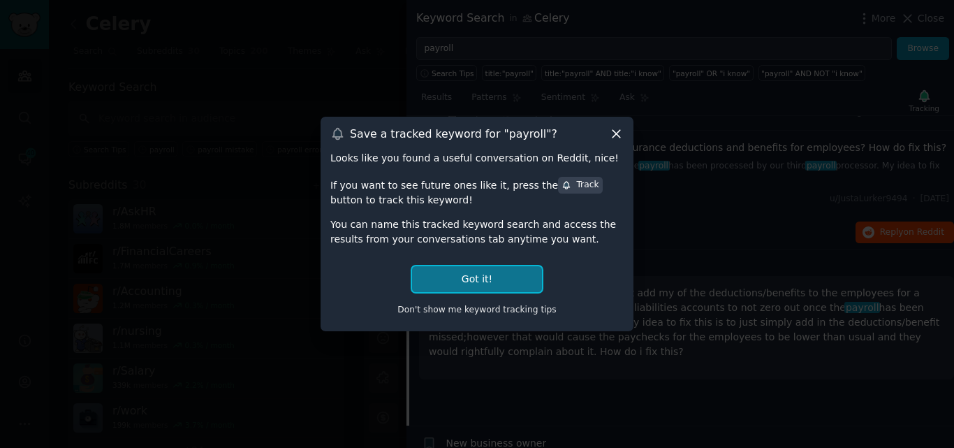
click at [503, 278] on button "Got it!" at bounding box center [477, 279] width 130 height 26
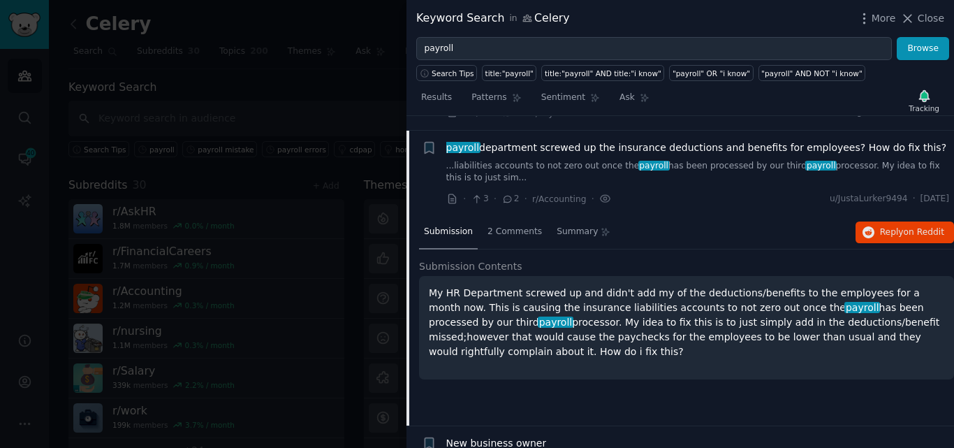
click at [797, 140] on span "payroll department screwed up the insurance deductions and benefits for employe…" at bounding box center [696, 147] width 501 height 15
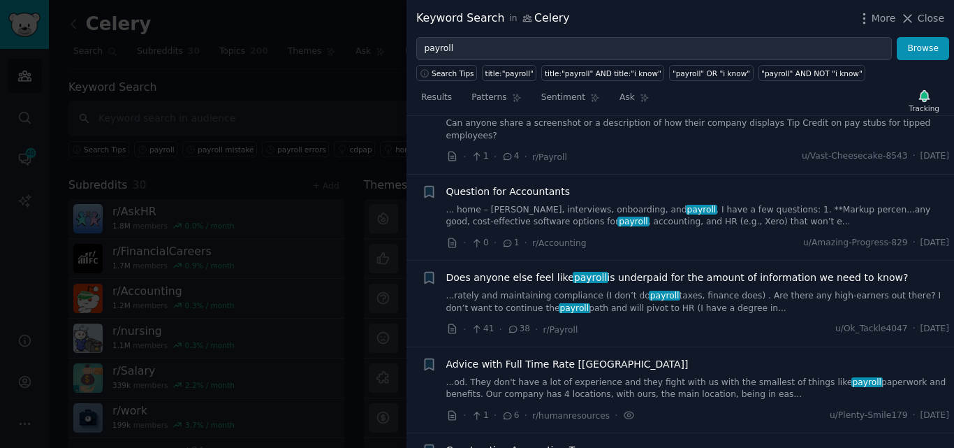
scroll to position [1648, 0]
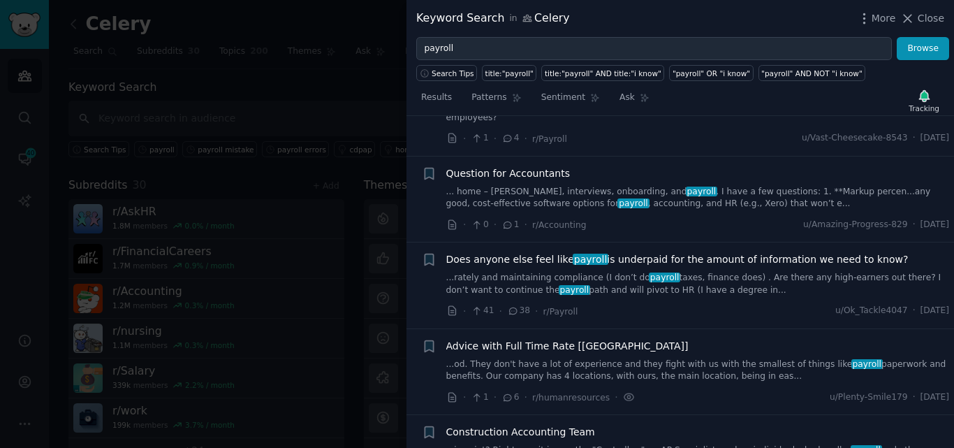
click at [617, 198] on span "payroll" at bounding box center [632, 203] width 31 height 10
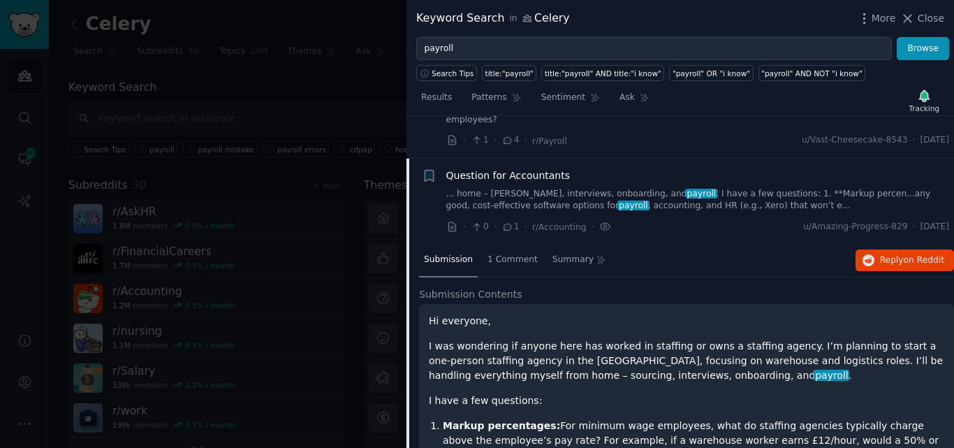
scroll to position [1591, 0]
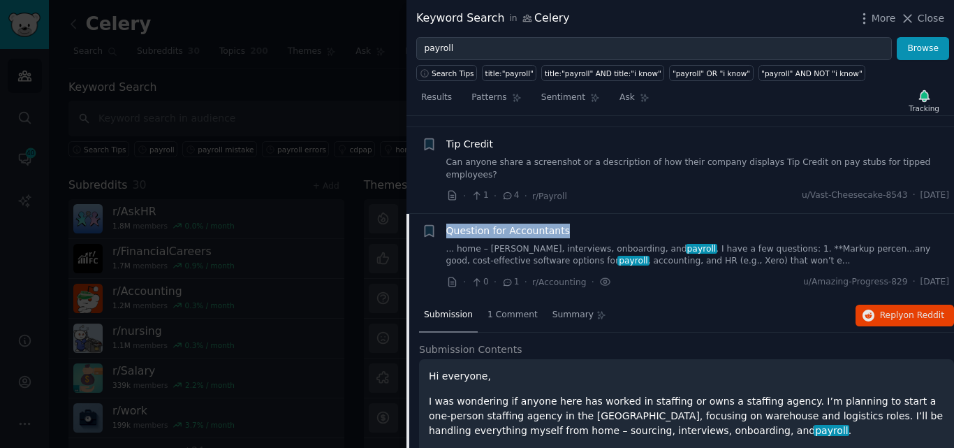
drag, startPoint x: 566, startPoint y: 203, endPoint x: 441, endPoint y: 204, distance: 125.7
click at [441, 223] on div "+ Question for Accountants ... home – [PERSON_NAME], interviews, onboarding, an…" at bounding box center [686, 256] width 528 height 66
copy span "Question for Accountants"
click at [520, 223] on span "Question for Accountants" at bounding box center [508, 230] width 124 height 15
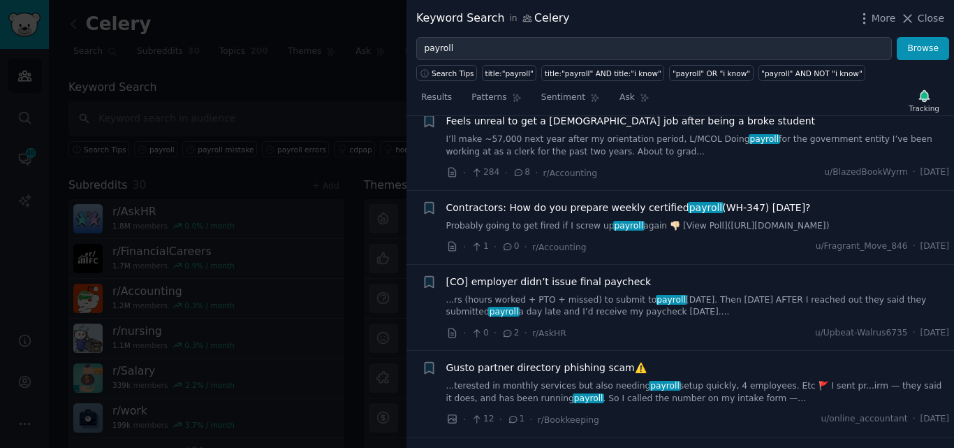
scroll to position [4996, 0]
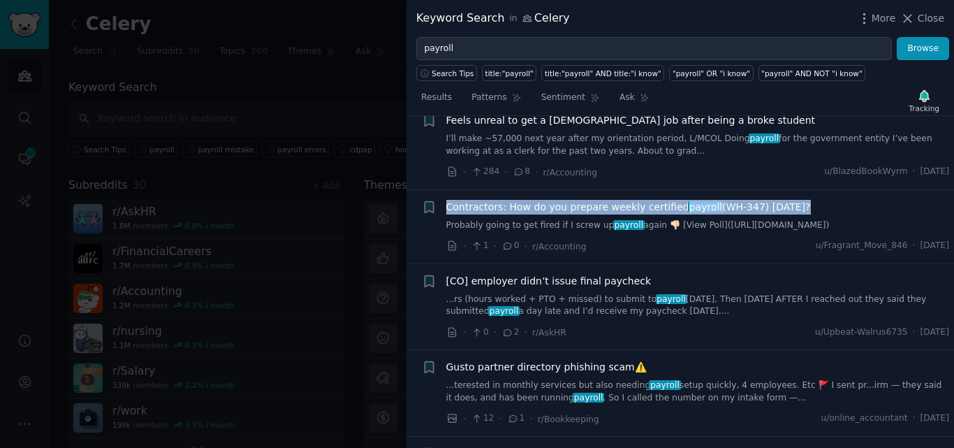
drag, startPoint x: 791, startPoint y: 152, endPoint x: 445, endPoint y: 155, distance: 346.4
click at [445, 200] on div "+ Contractors: How do you prepare weekly certified payroll (WH-347) [DATE]? Pro…" at bounding box center [686, 227] width 528 height 54
copy span "Contractors: How do you prepare weekly certified payroll (WH-347) [DATE]?"
click at [445, 200] on div "+ Contractors: How do you prepare weekly certified payroll (WH-347) [DATE]? Pro…" at bounding box center [686, 227] width 528 height 54
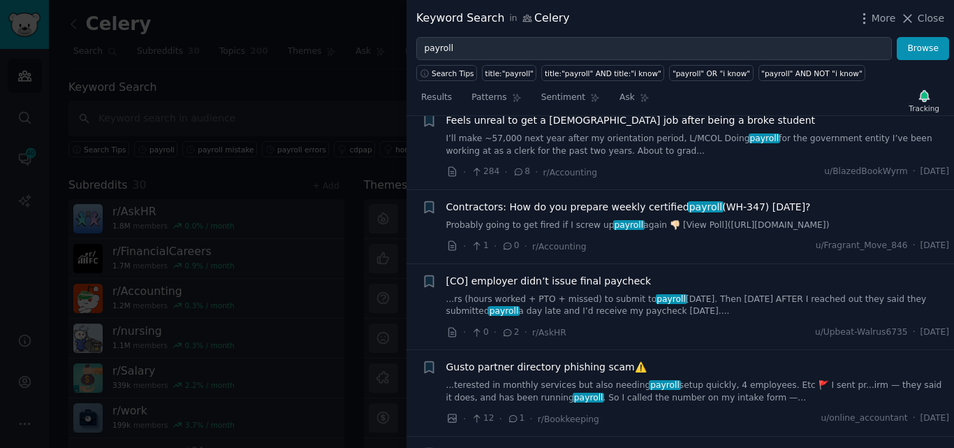
click at [572, 219] on link "Probably going to get fired if I screw up payroll again 👎🏻 [View Poll]([URL][DO…" at bounding box center [698, 225] width 504 height 13
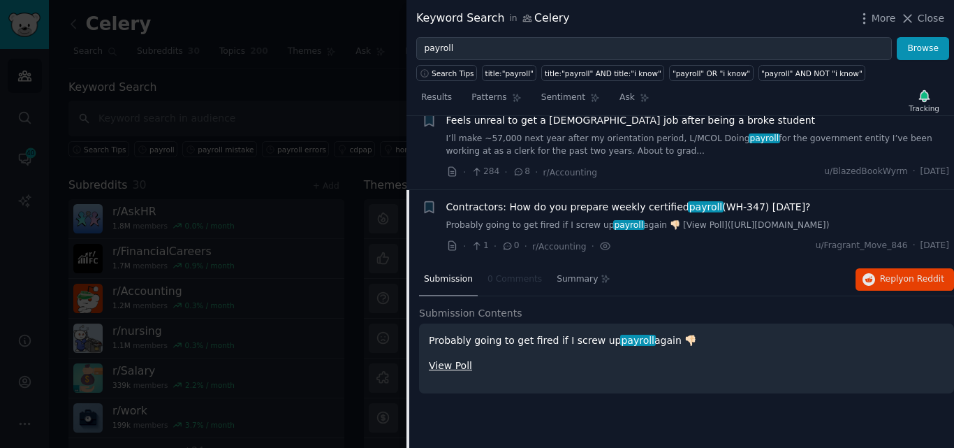
scroll to position [5016, 0]
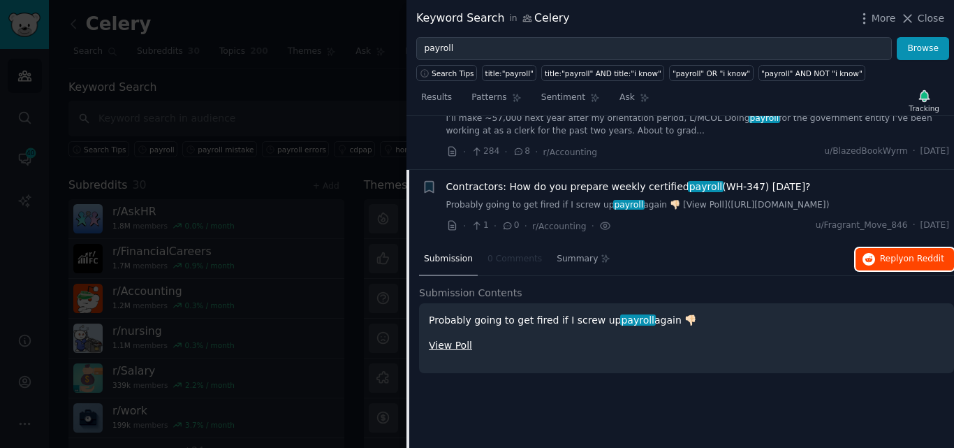
click at [868, 253] on icon "button" at bounding box center [868, 259] width 13 height 13
click at [741, 179] on span "Contractors: How do you prepare weekly certified payroll (WH-347) [DATE]?" at bounding box center [628, 186] width 365 height 15
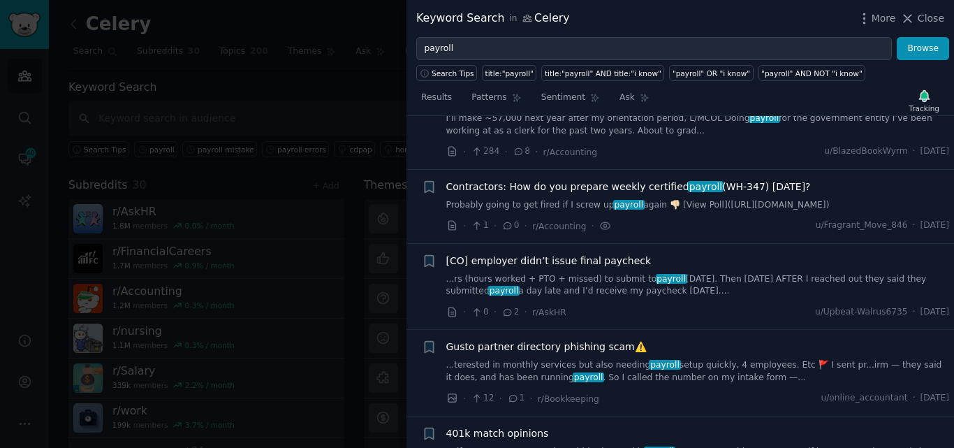
click at [563, 179] on span "Contractors: How do you prepare weekly certified payroll (WH-347) [DATE]?" at bounding box center [628, 186] width 365 height 15
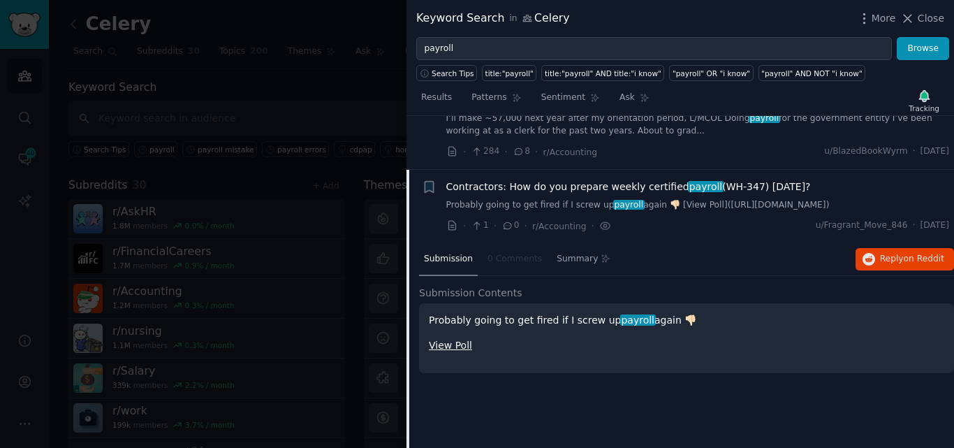
click at [565, 179] on span "Contractors: How do you prepare weekly certified payroll (WH-347) [DATE]?" at bounding box center [628, 186] width 365 height 15
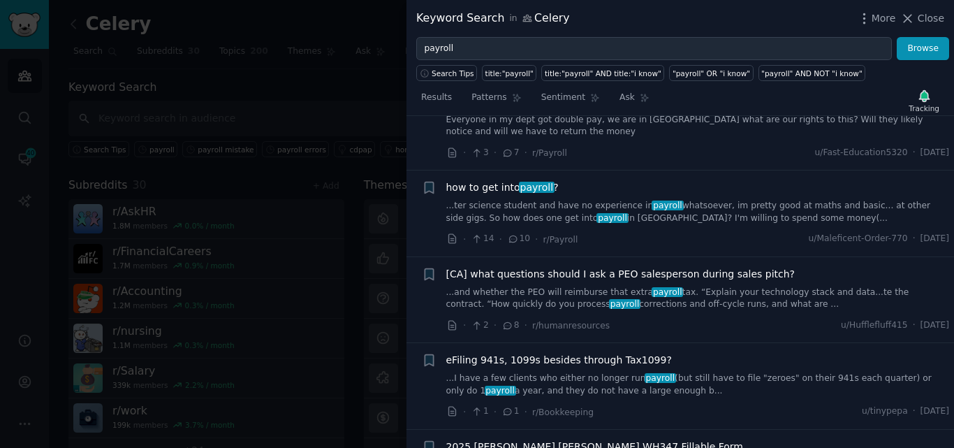
scroll to position [7660, 0]
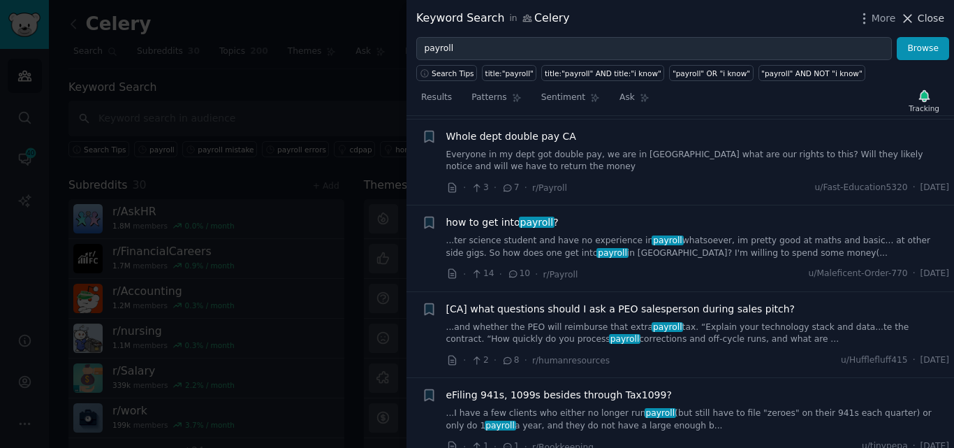
click at [911, 20] on icon at bounding box center [907, 18] width 15 height 15
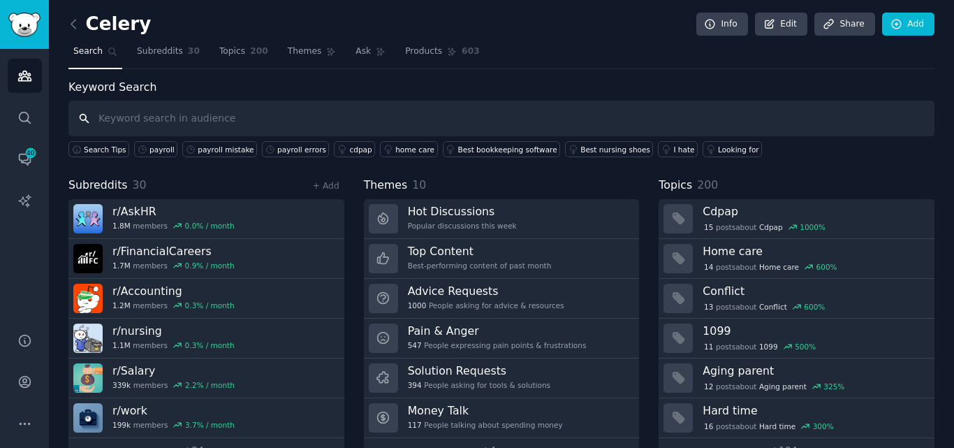
click at [303, 111] on input "text" at bounding box center [501, 119] width 866 height 36
click at [20, 162] on icon "Sidebar" at bounding box center [24, 159] width 15 height 15
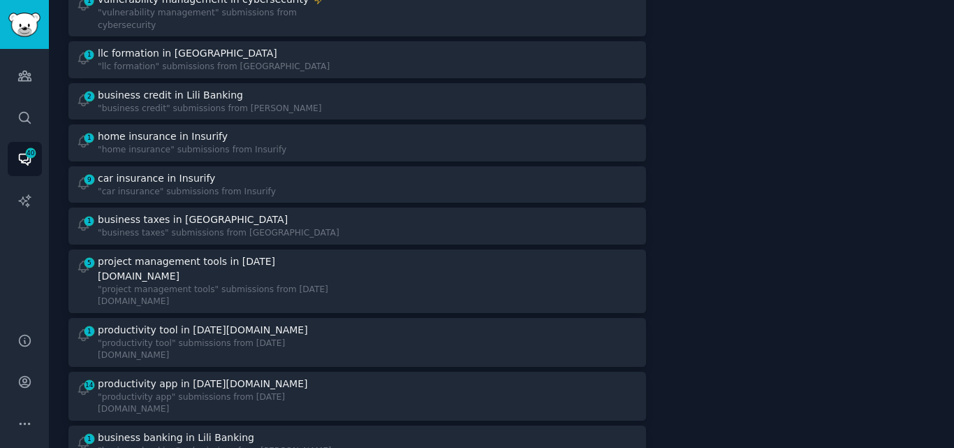
scroll to position [291, 0]
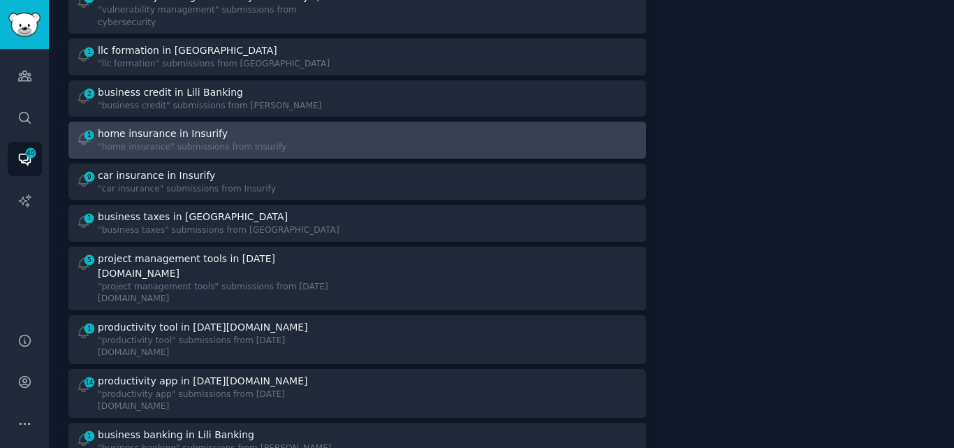
click at [291, 129] on div "1 home insurance in Insurify "home insurance" submissions from Insurify" at bounding box center [212, 139] width 272 height 27
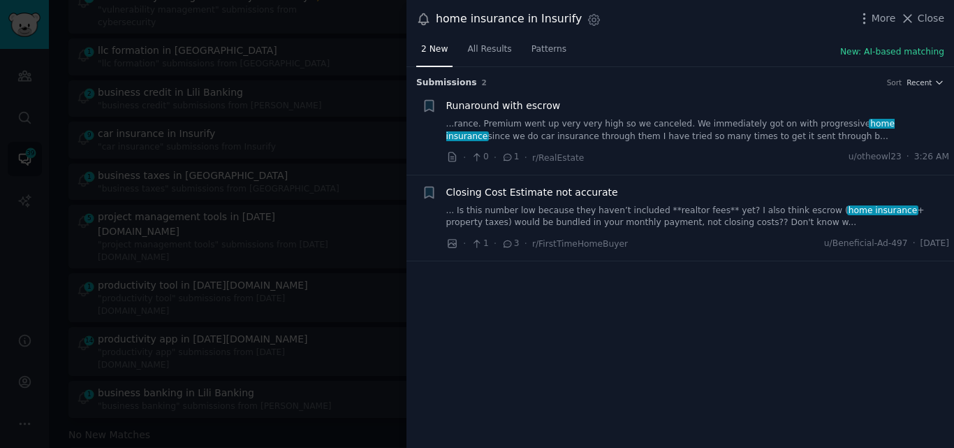
click at [612, 221] on link "... Is this number low because they haven’t included **realtor fees** yet? I al…" at bounding box center [698, 217] width 504 height 24
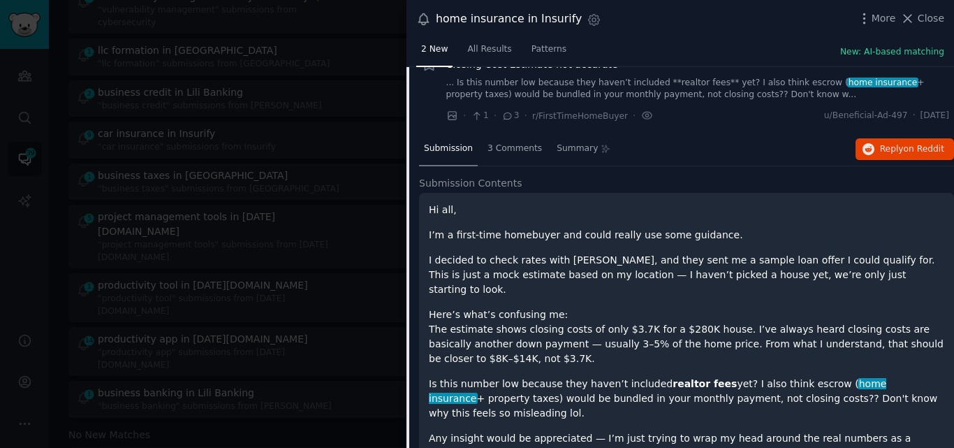
scroll to position [131, 0]
